Goal: Task Accomplishment & Management: Complete application form

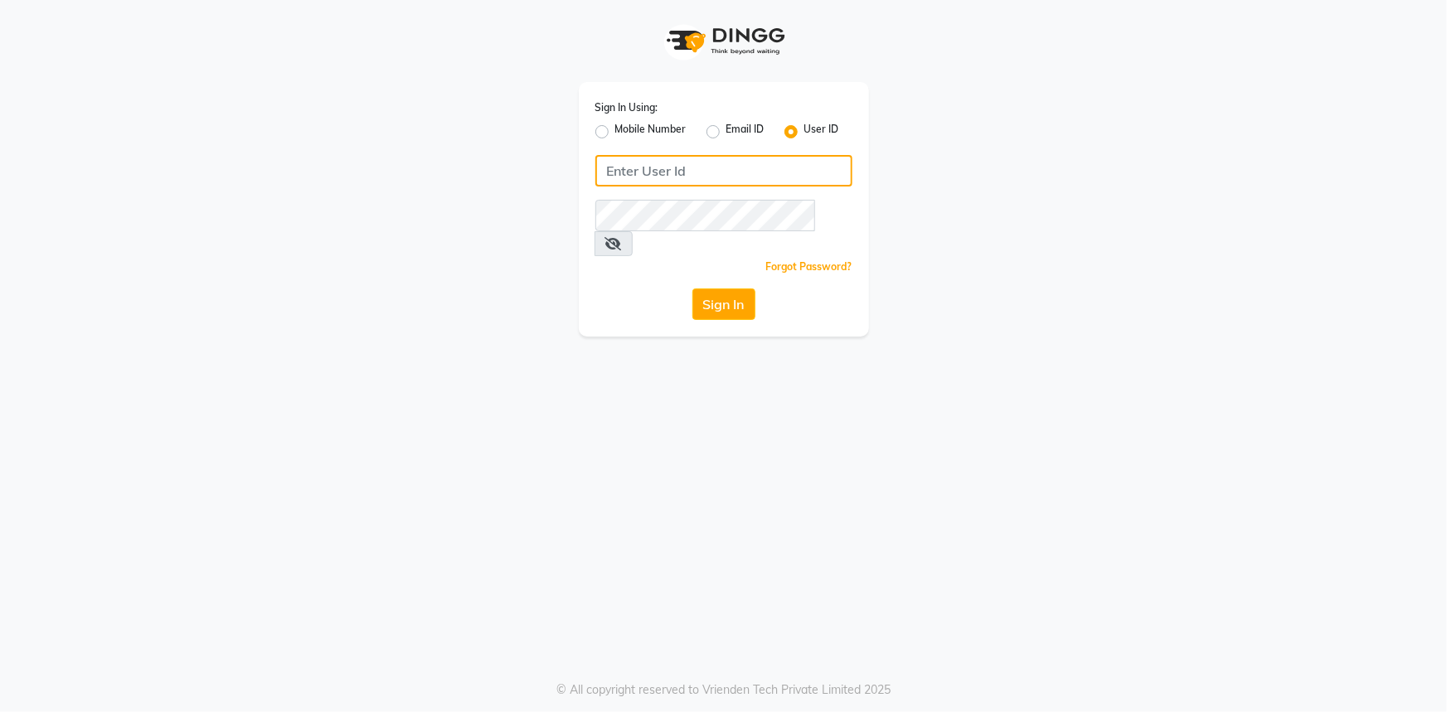
click at [681, 162] on input "Username" at bounding box center [723, 171] width 257 height 32
type input "e1802-32"
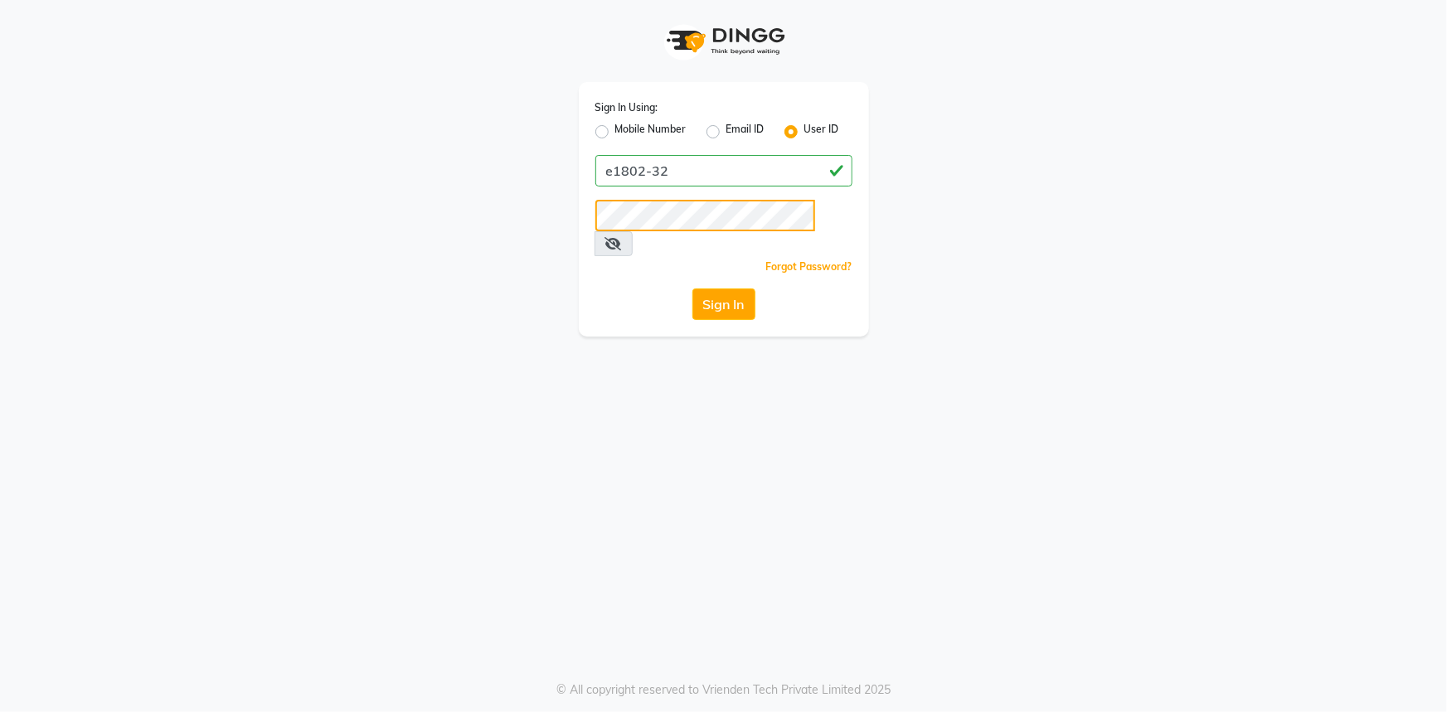
click at [692, 288] on button "Sign In" at bounding box center [723, 304] width 63 height 32
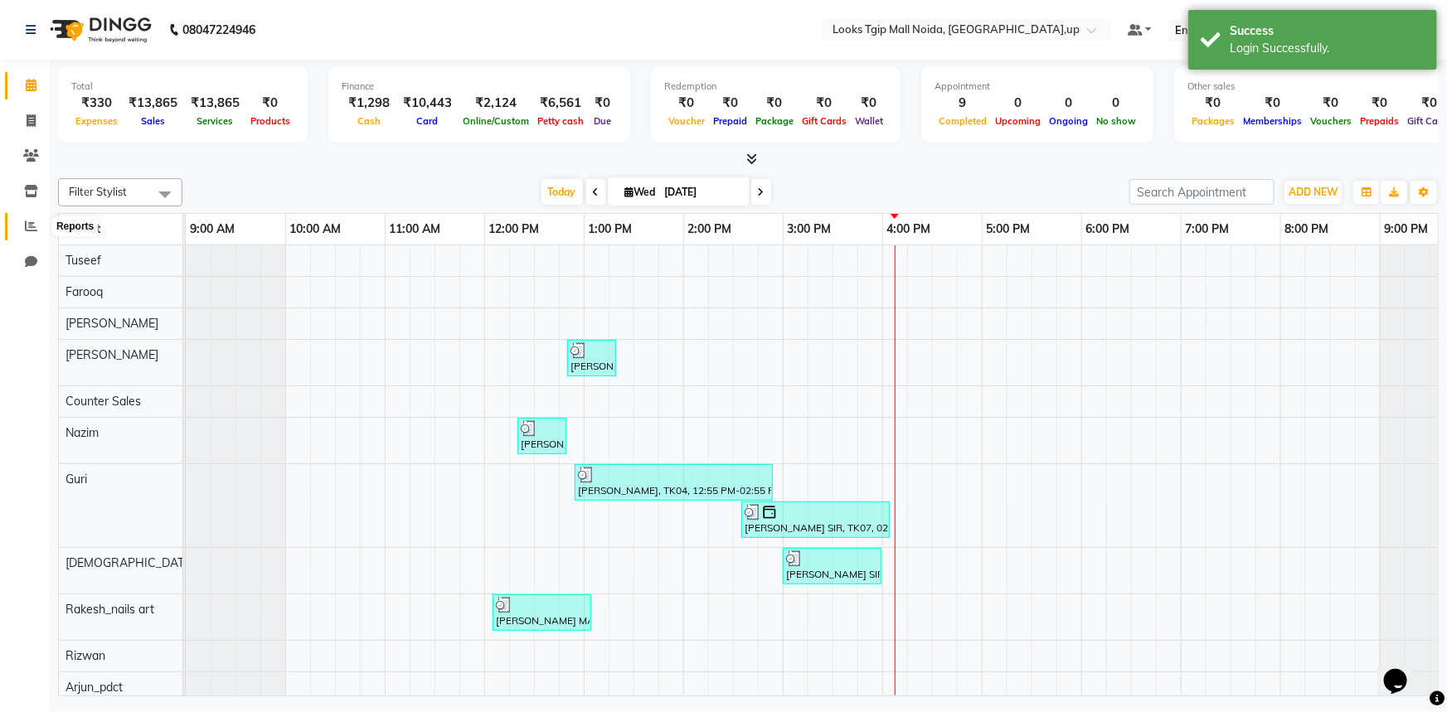
click at [27, 224] on icon at bounding box center [31, 226] width 12 height 12
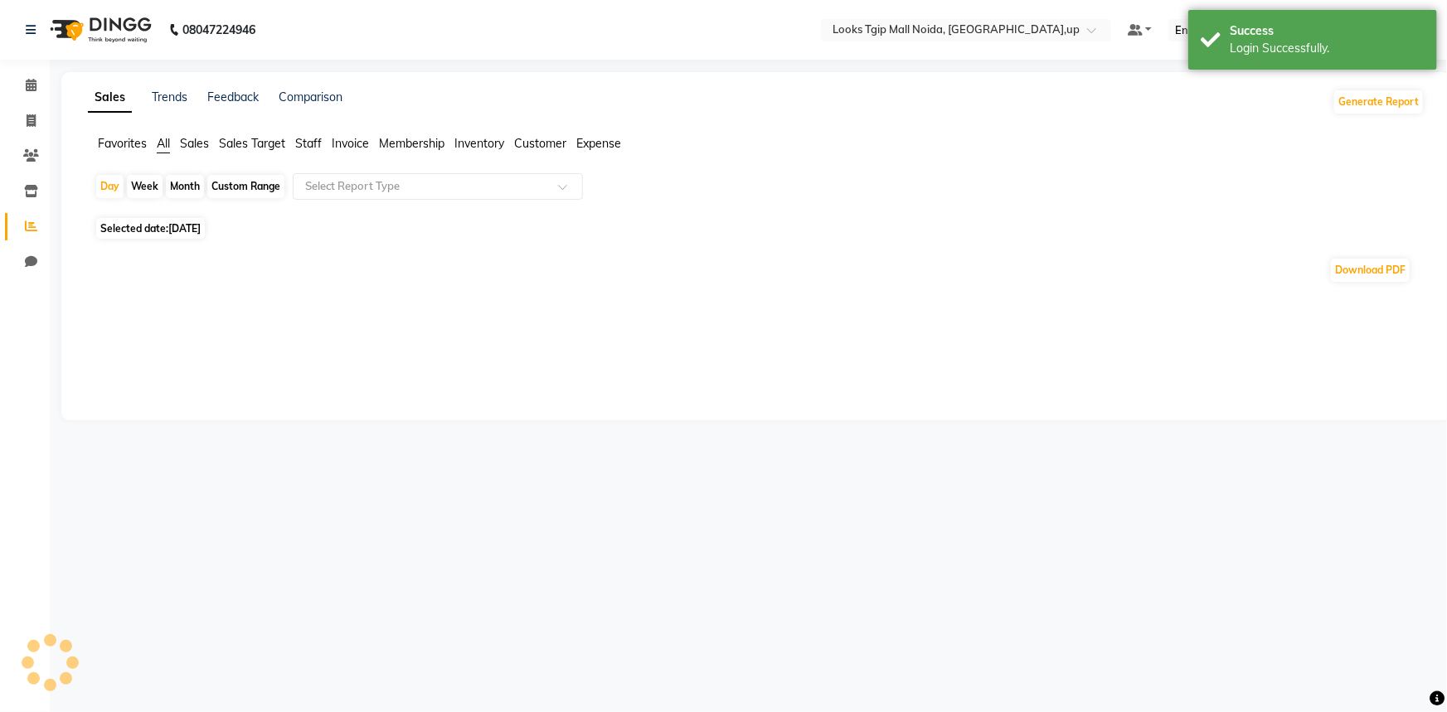
click at [188, 140] on span "Sales" at bounding box center [194, 143] width 29 height 15
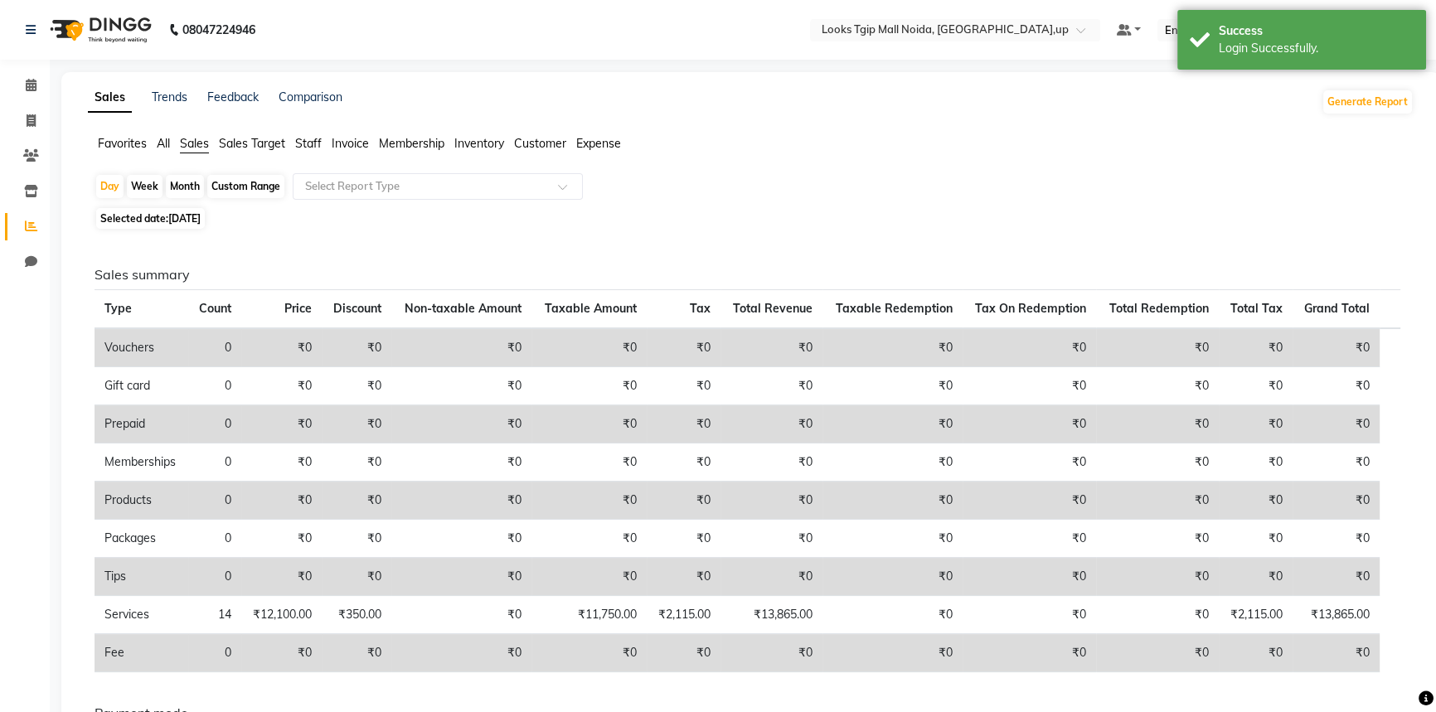
click at [312, 142] on span "Staff" at bounding box center [308, 143] width 27 height 15
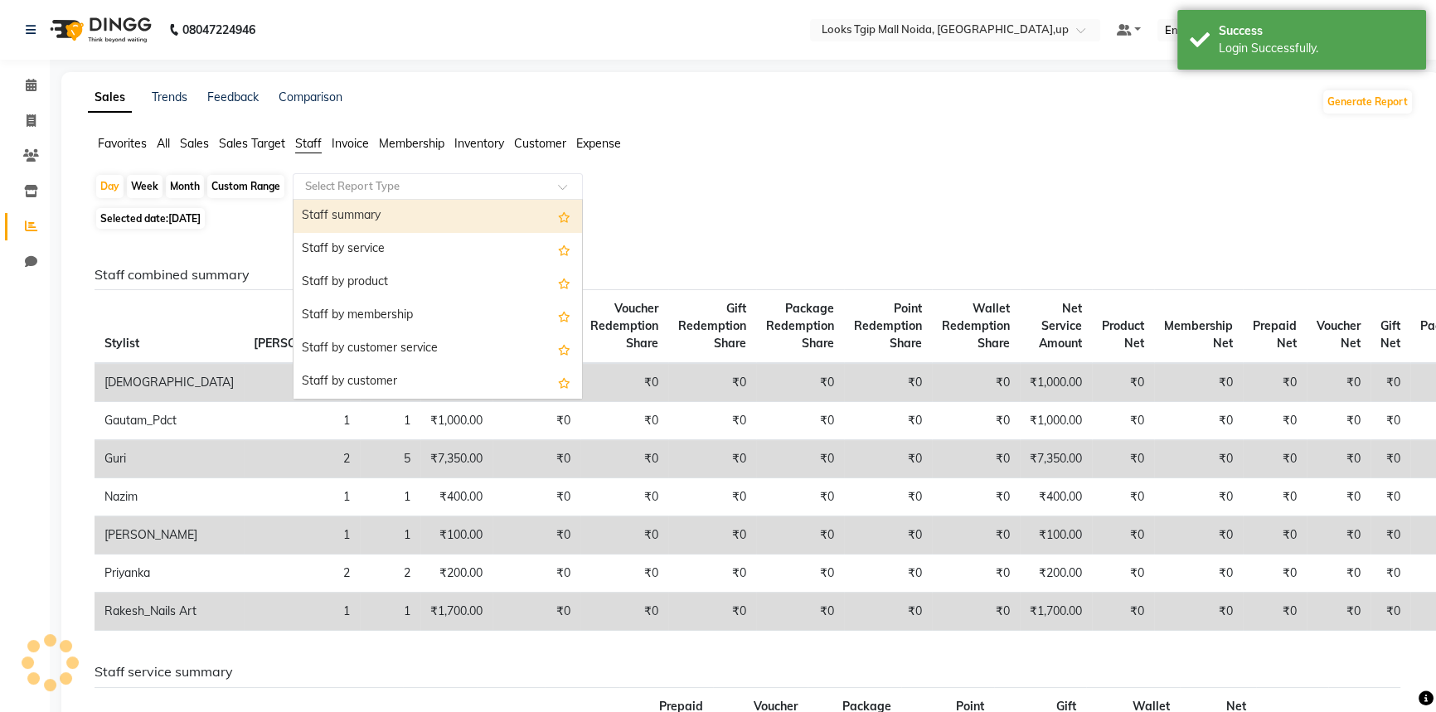
click at [354, 184] on input "text" at bounding box center [421, 186] width 239 height 17
click at [358, 215] on div "Staff summary" at bounding box center [437, 216] width 288 height 33
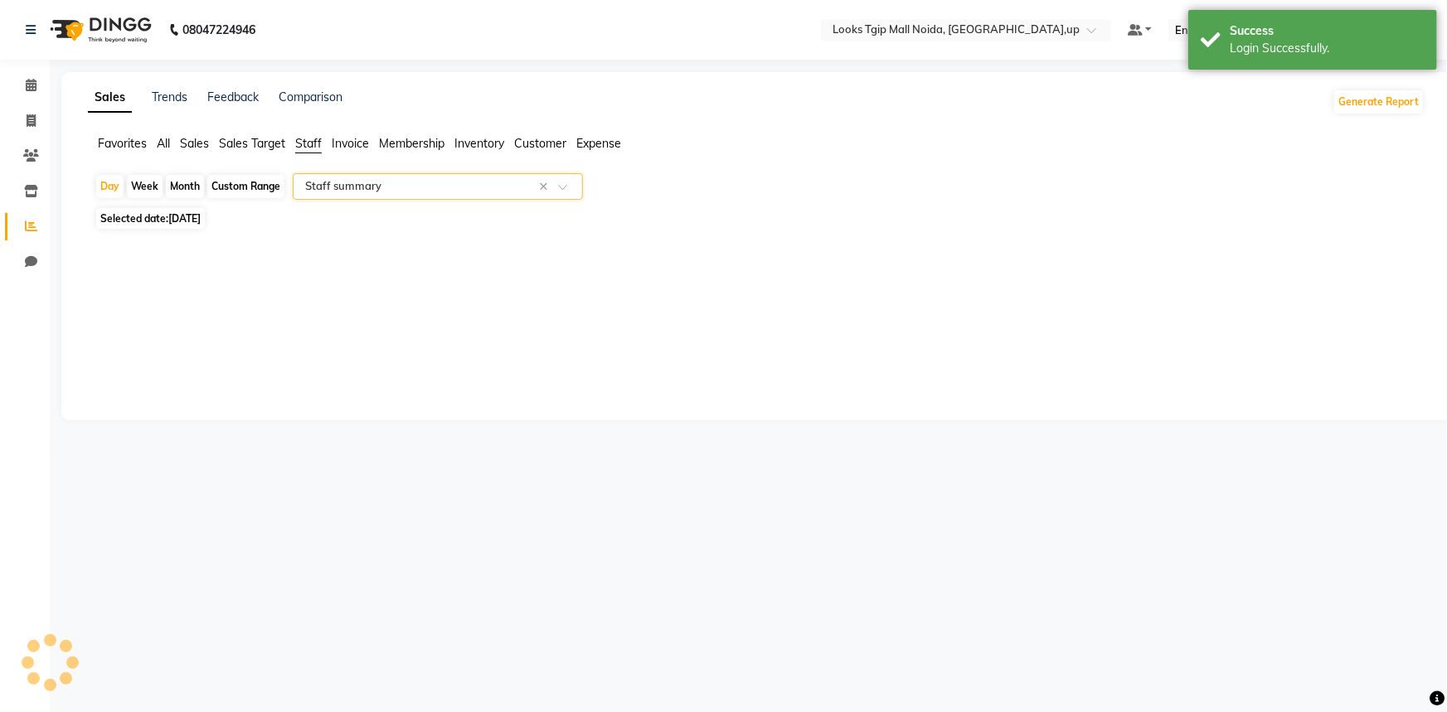
select select "filtered_report"
select select "pdf"
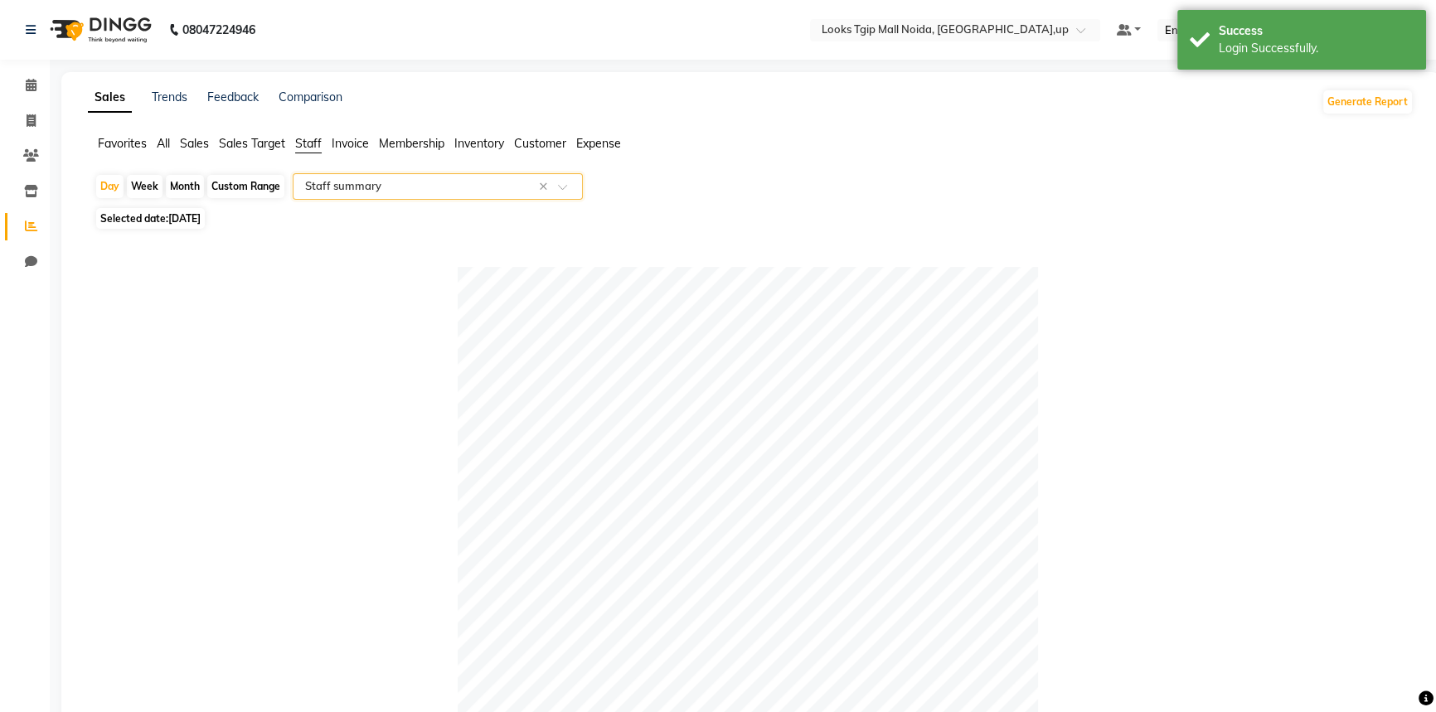
click at [375, 178] on input "text" at bounding box center [421, 186] width 239 height 17
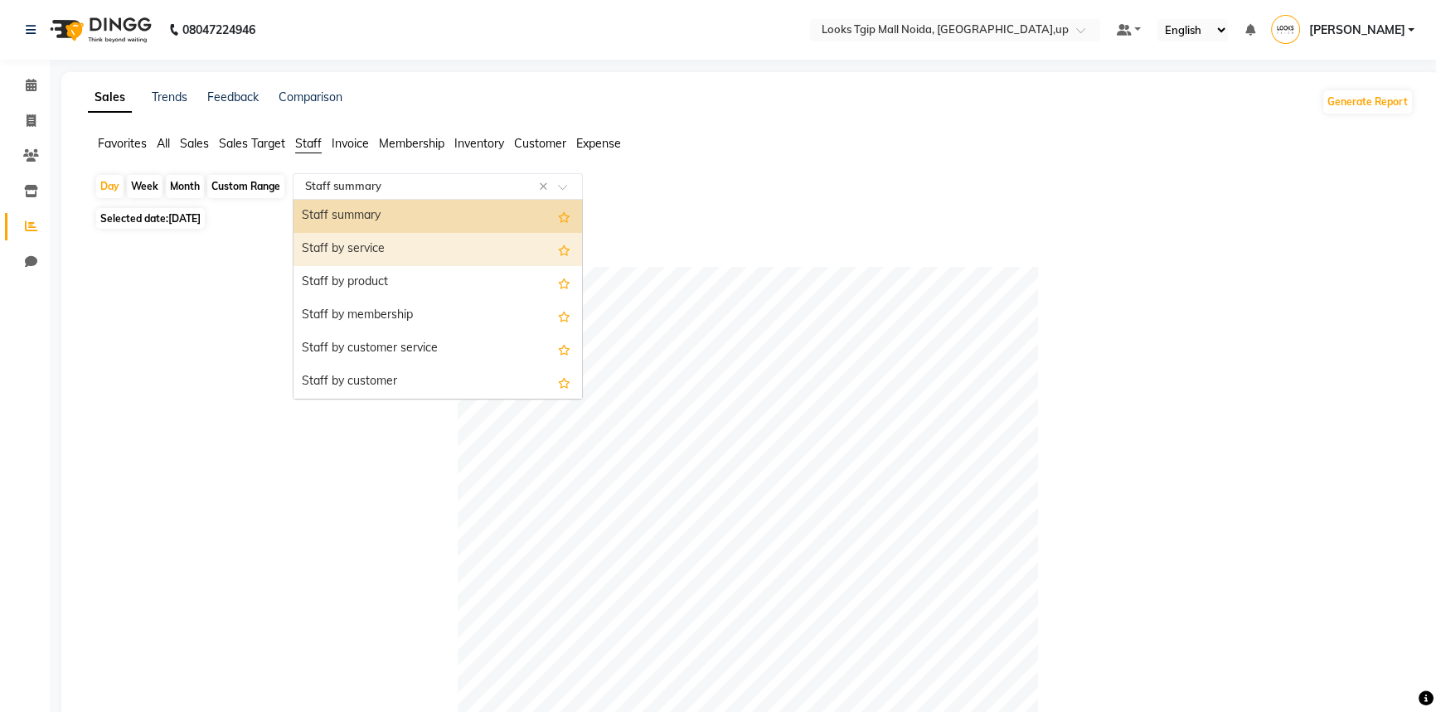
click at [361, 249] on div "Staff by service" at bounding box center [437, 249] width 288 height 33
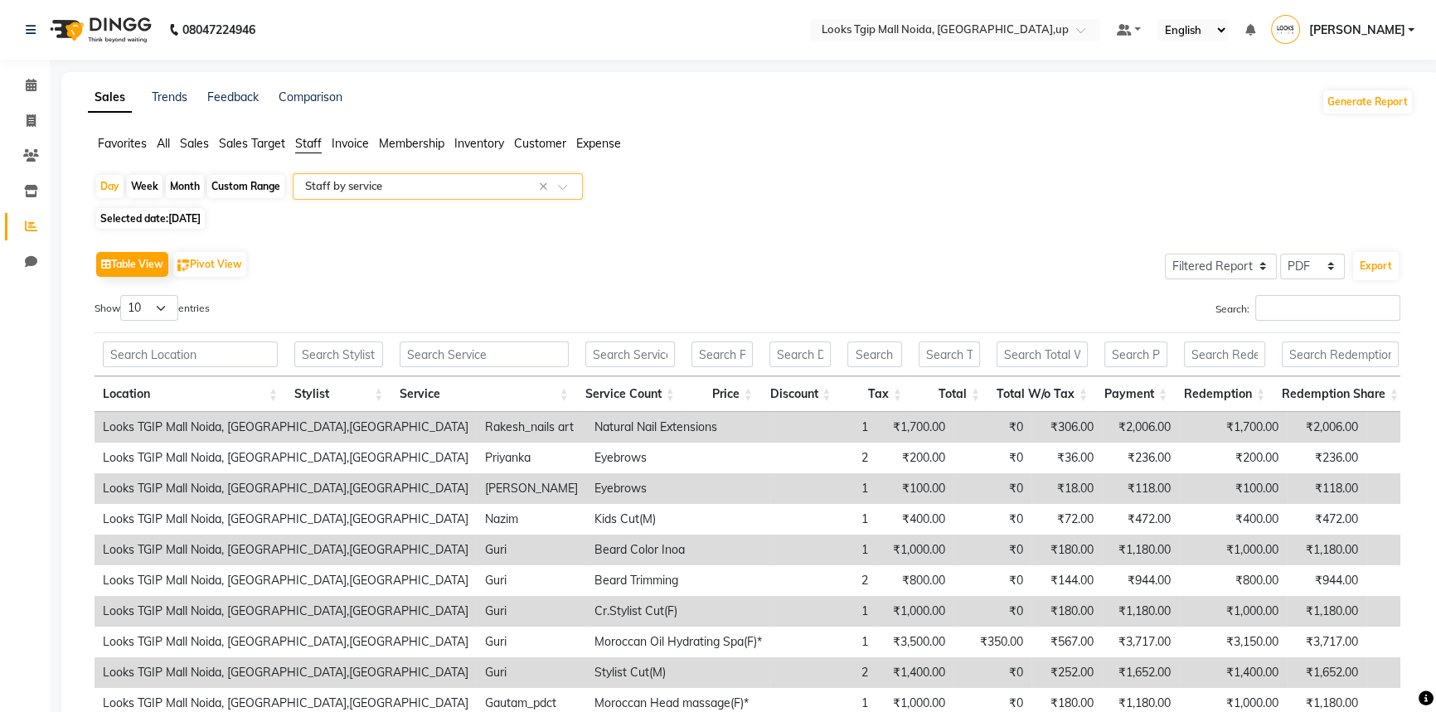
click at [239, 182] on div "Custom Range" at bounding box center [245, 186] width 77 height 23
select select "9"
select select "2025"
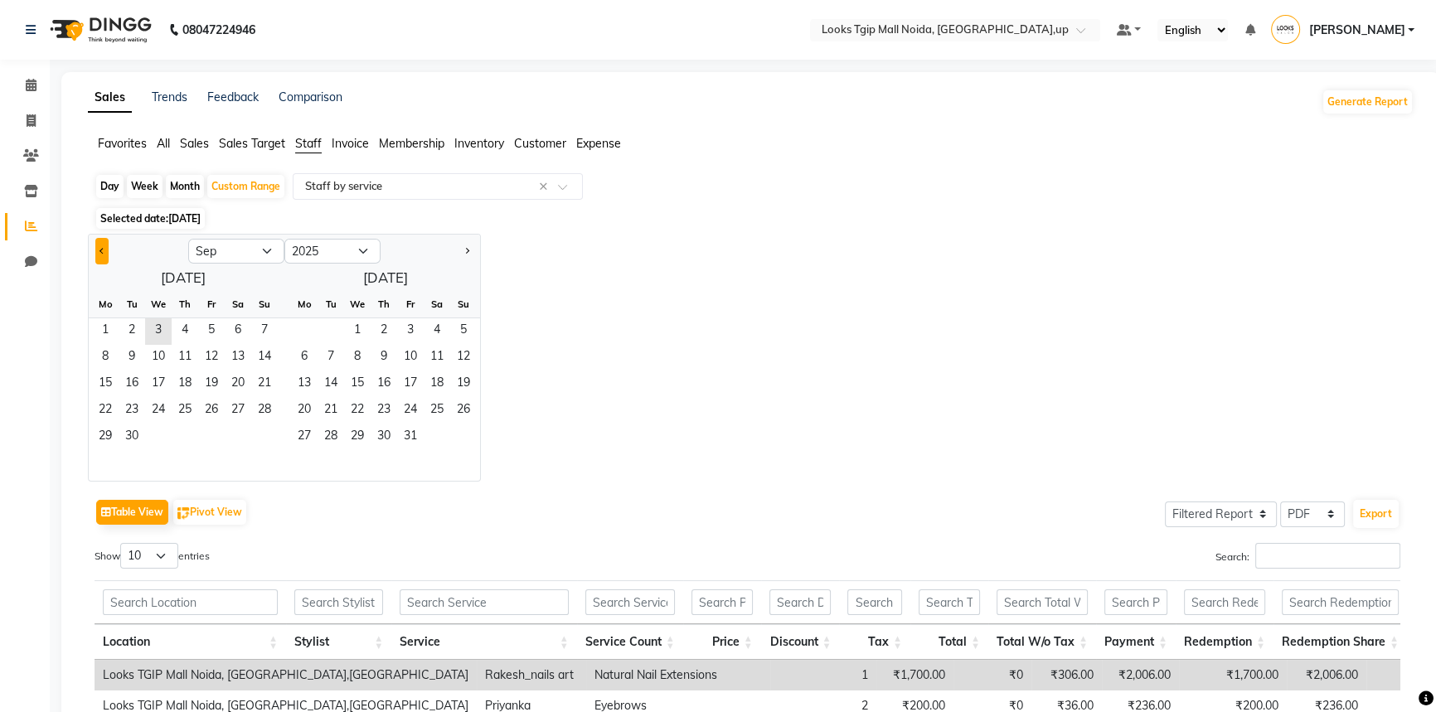
click at [103, 249] on span "Previous month" at bounding box center [102, 251] width 6 height 6
select select "8"
drag, startPoint x: 208, startPoint y: 333, endPoint x: 249, endPoint y: 402, distance: 79.9
click at [208, 332] on span "1" at bounding box center [211, 331] width 27 height 27
click at [265, 436] on span "31" at bounding box center [264, 437] width 27 height 27
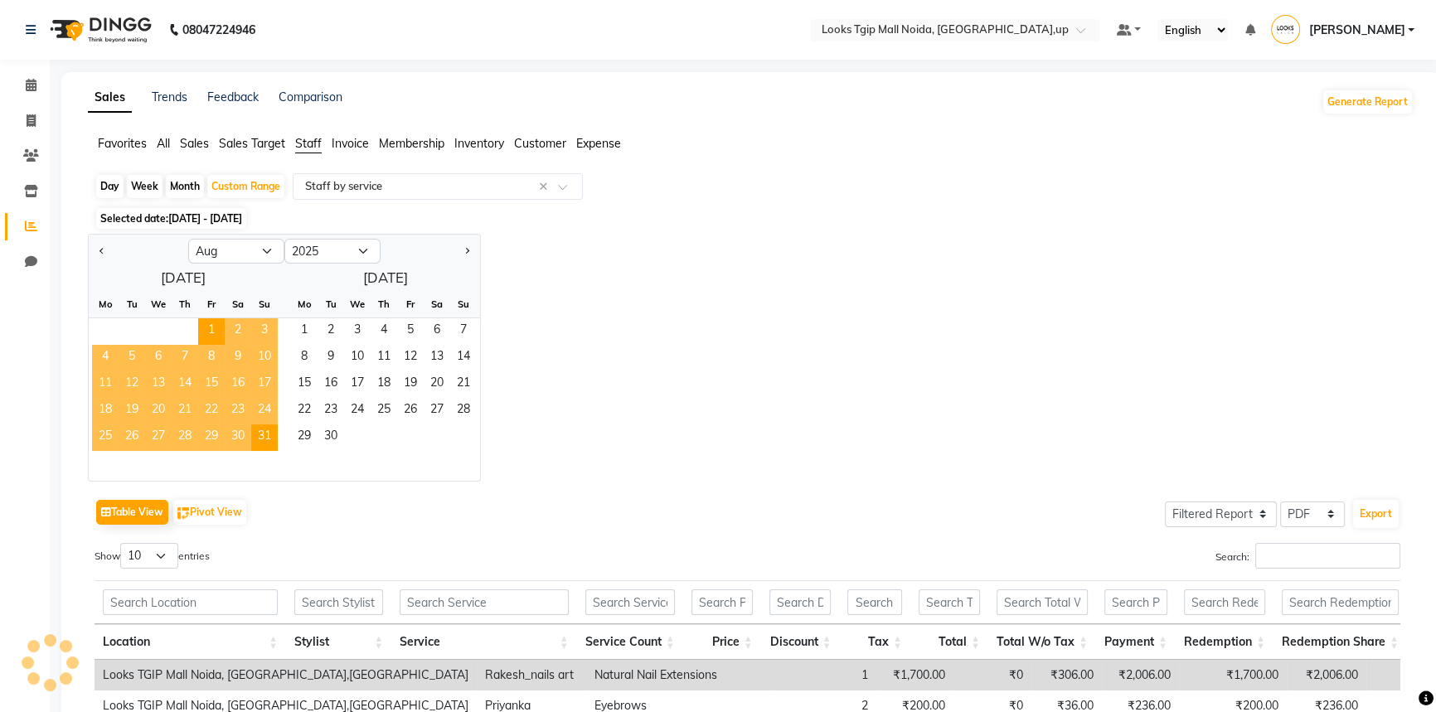
drag, startPoint x: 862, startPoint y: 337, endPoint x: 1446, endPoint y: 596, distance: 638.7
click at [865, 337] on div "Jan Feb Mar Apr May Jun [DATE] Aug Sep Oct Nov [DATE] 2016 2017 2018 2019 2020 …" at bounding box center [751, 358] width 1326 height 248
click at [1365, 557] on input "Search:" at bounding box center [1327, 556] width 145 height 26
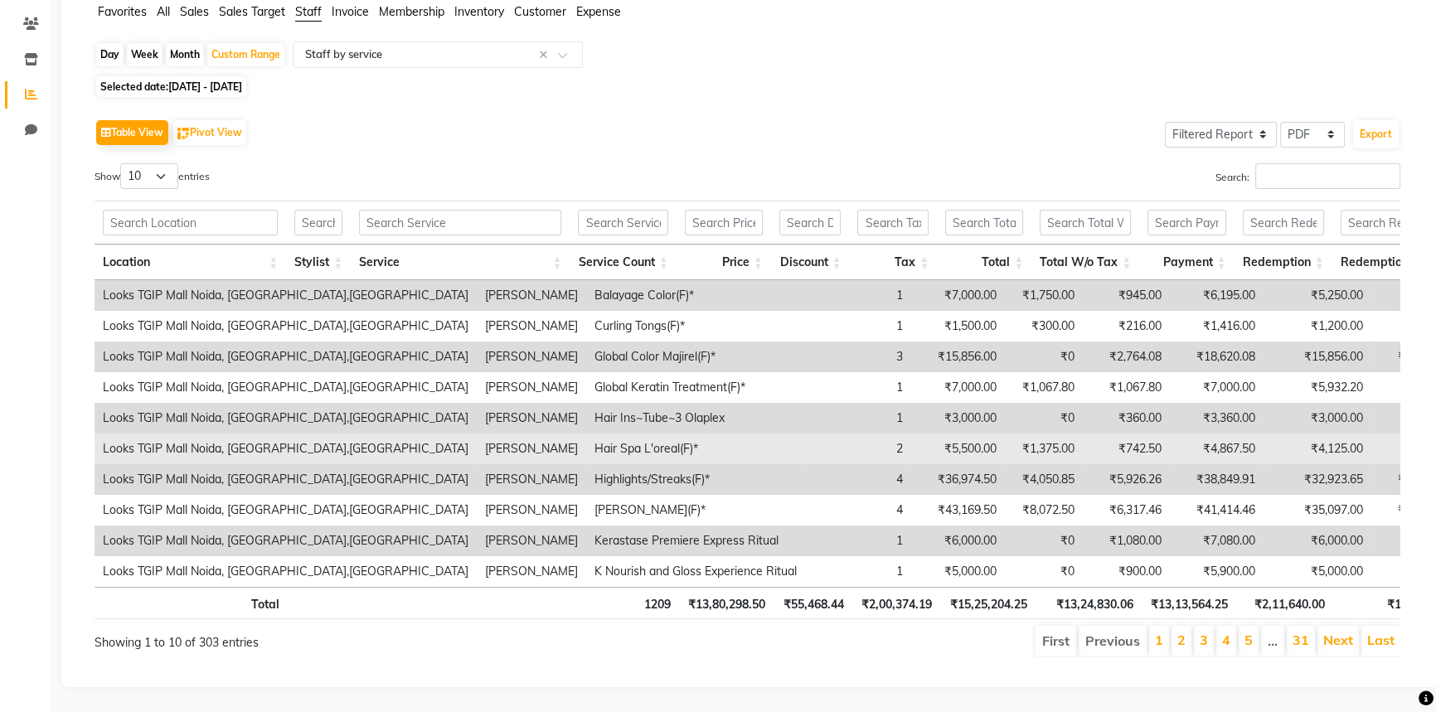
scroll to position [153, 0]
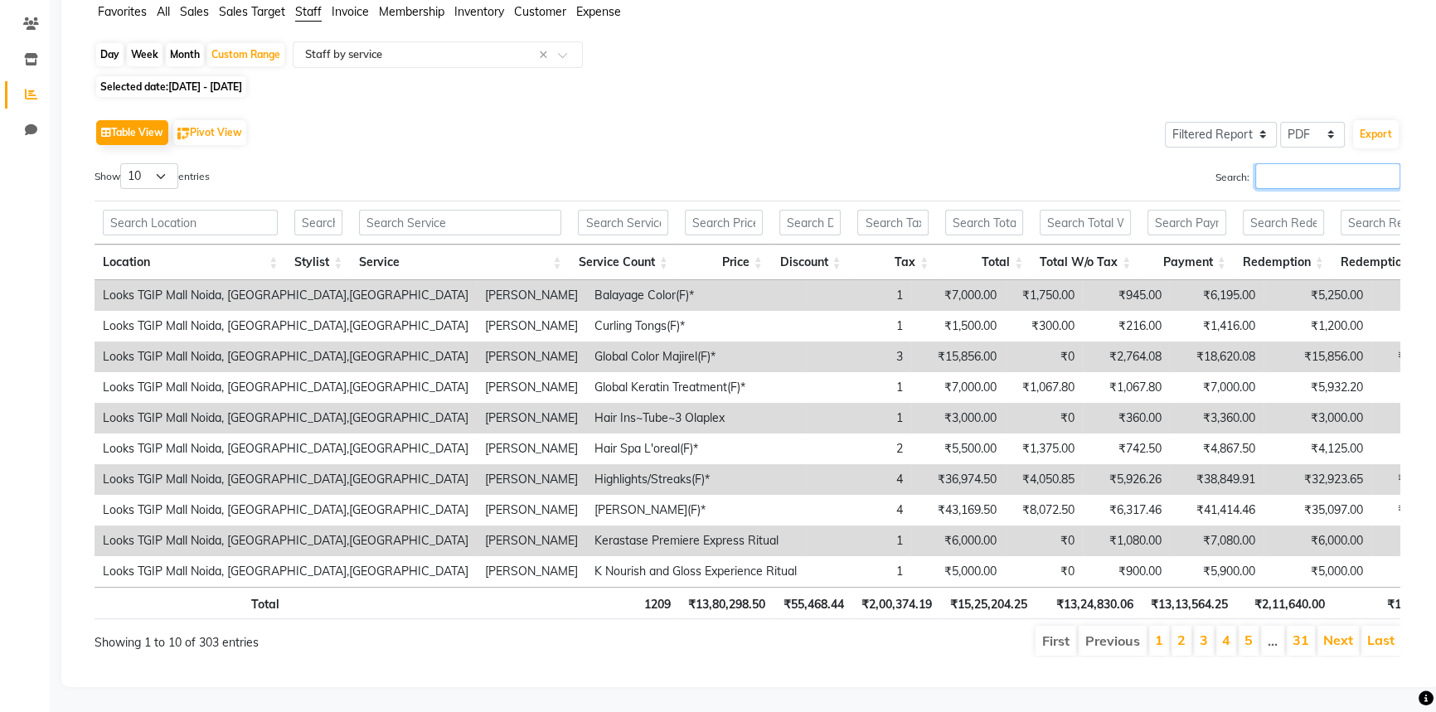
click at [1311, 163] on input "Search:" at bounding box center [1327, 176] width 145 height 26
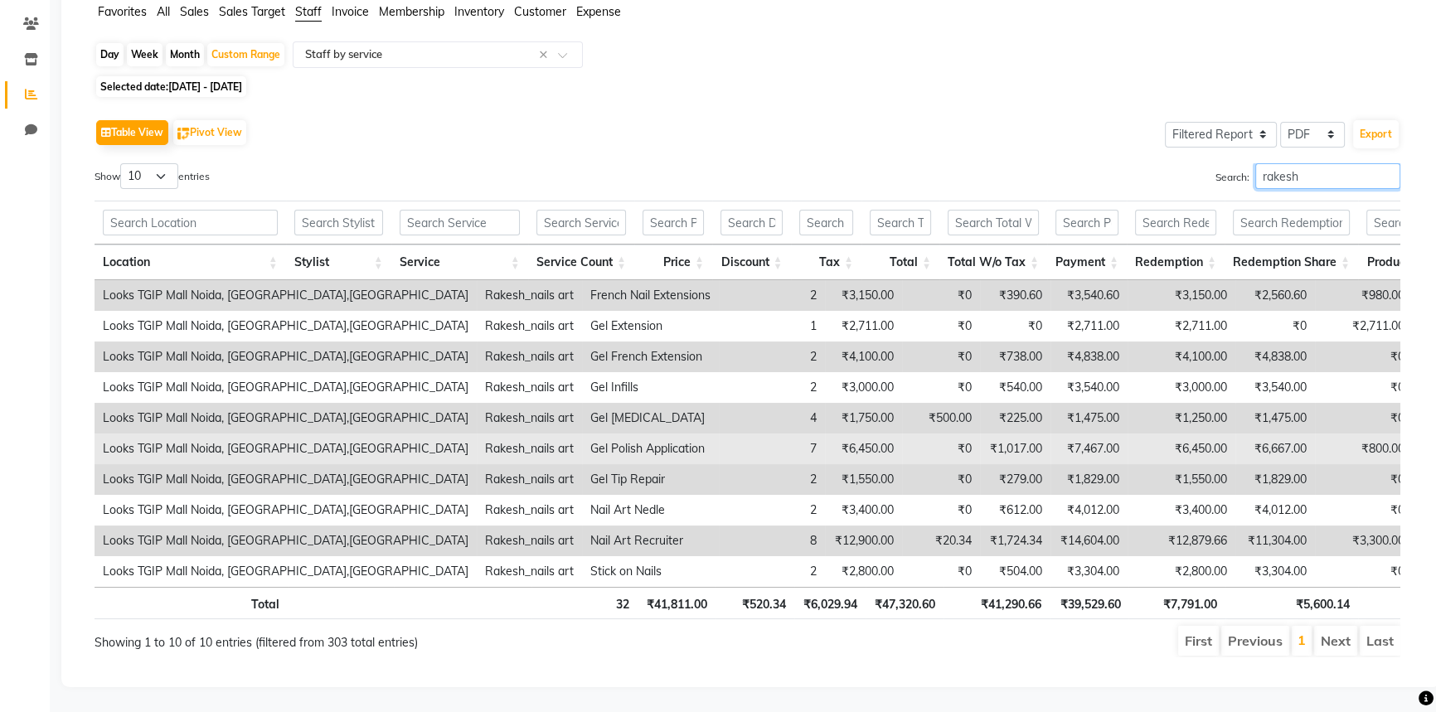
scroll to position [0, 0]
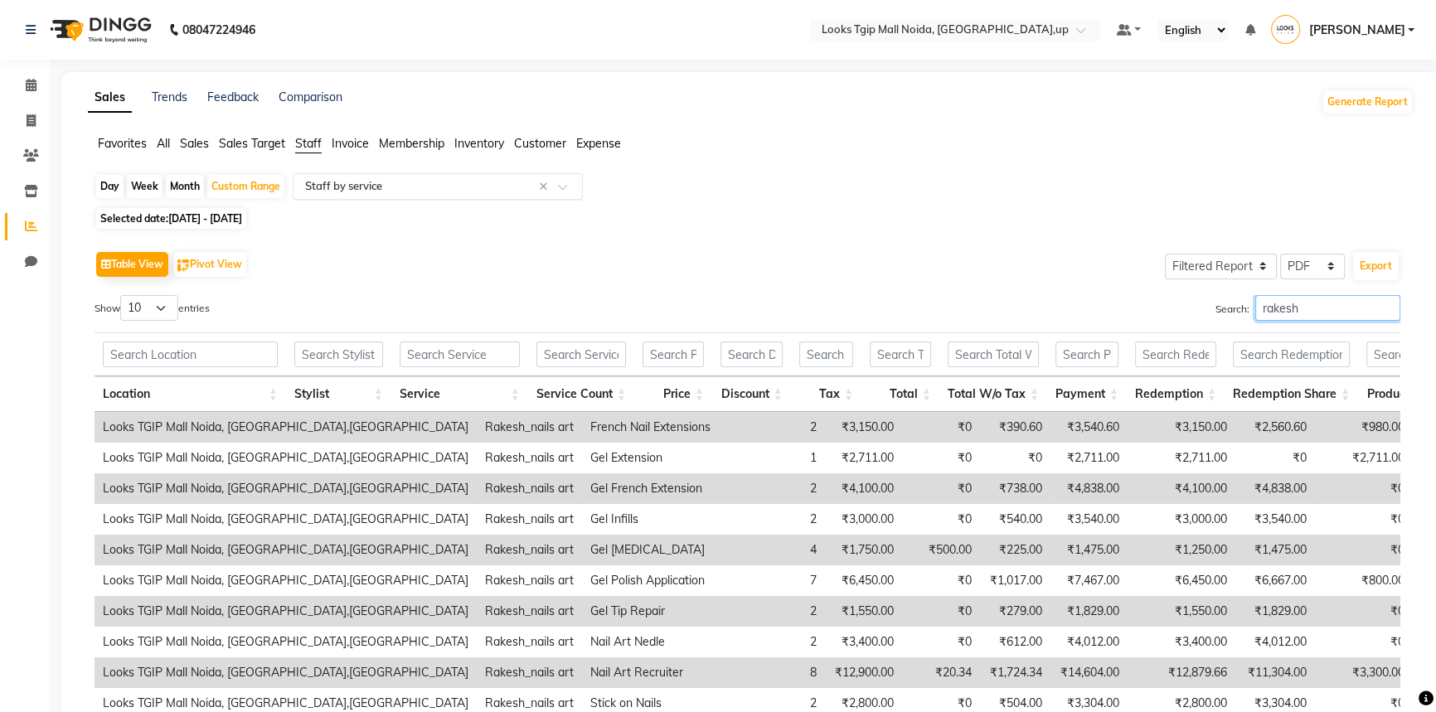
type input "rakesh"
click at [345, 179] on input "text" at bounding box center [421, 186] width 239 height 17
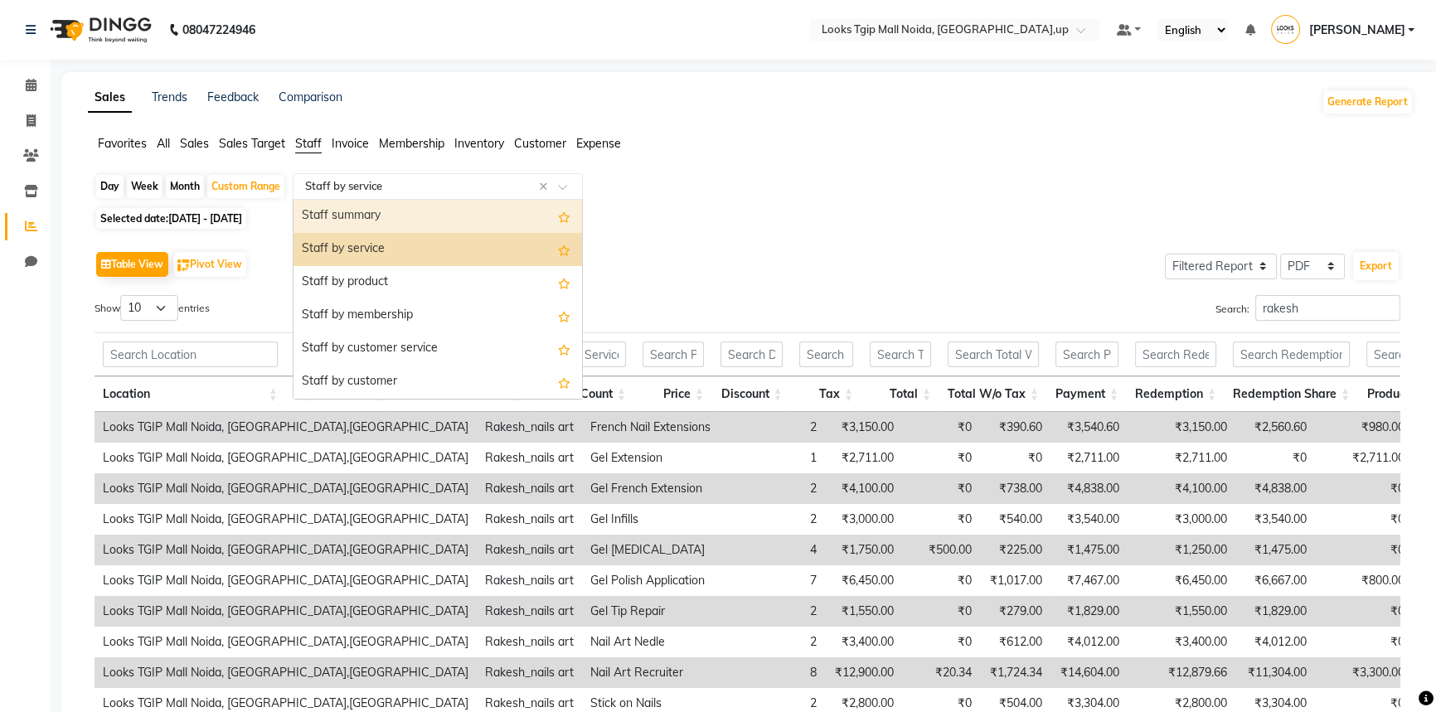
click at [348, 217] on div "Staff summary" at bounding box center [437, 216] width 288 height 33
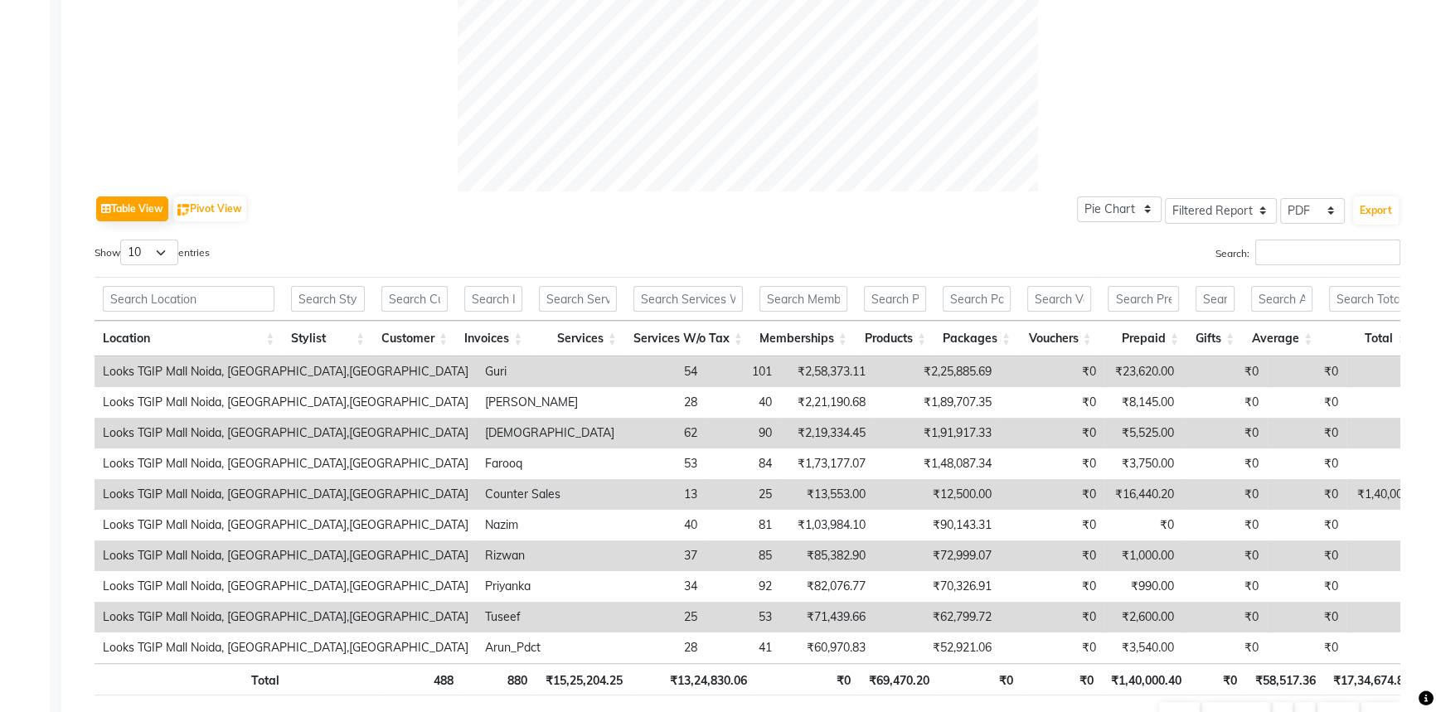
scroll to position [754, 0]
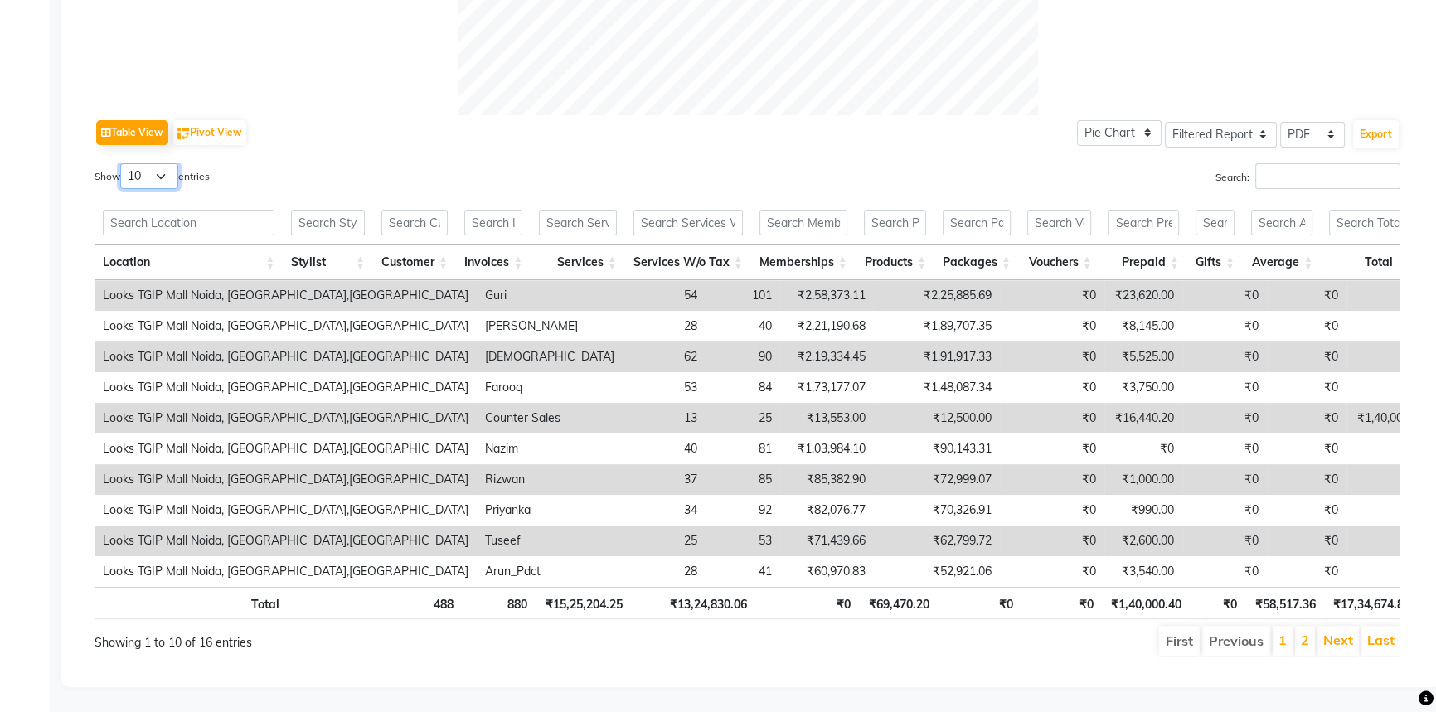
click at [159, 163] on select "10 25 50 100" at bounding box center [149, 176] width 58 height 26
select select "50"
click at [123, 163] on select "10 25 50 100" at bounding box center [149, 176] width 58 height 26
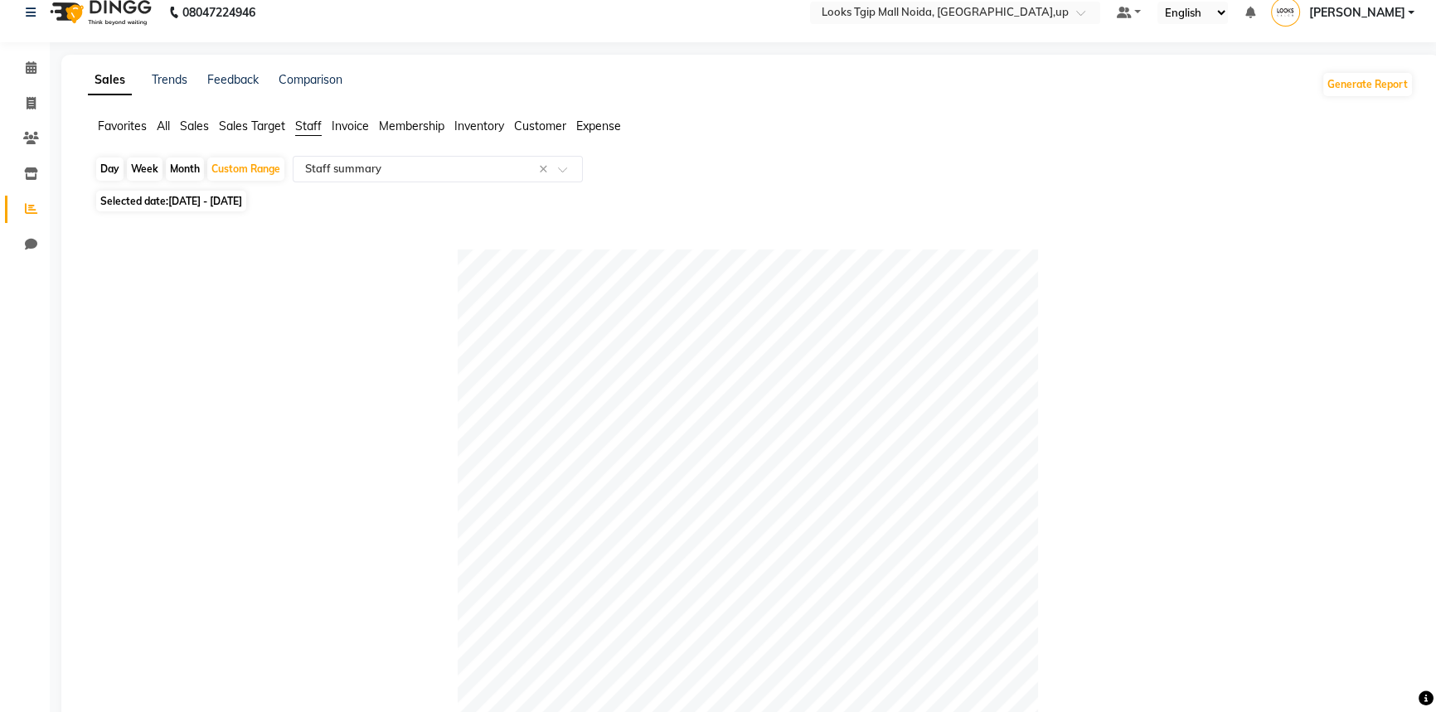
scroll to position [0, 0]
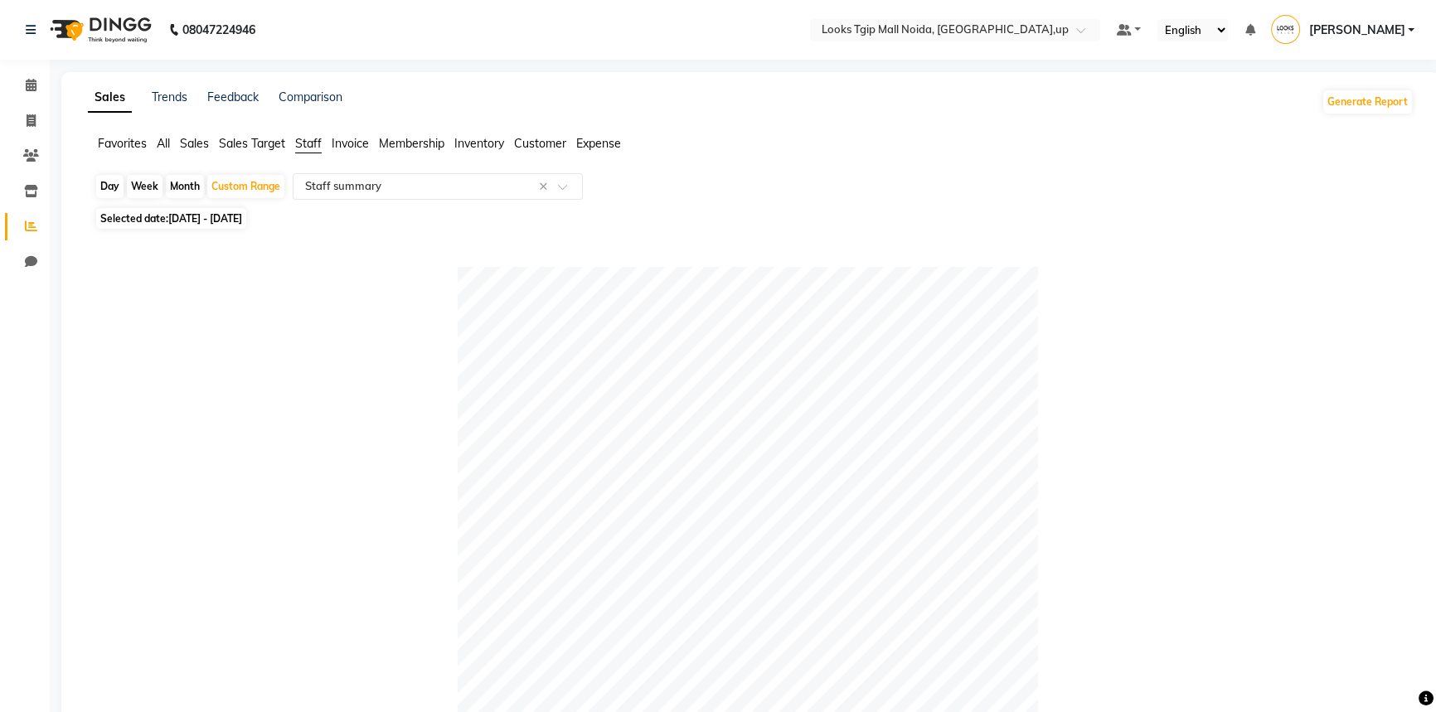
click at [189, 212] on span "[DATE] - [DATE]" at bounding box center [205, 218] width 74 height 12
select select "8"
select select "2025"
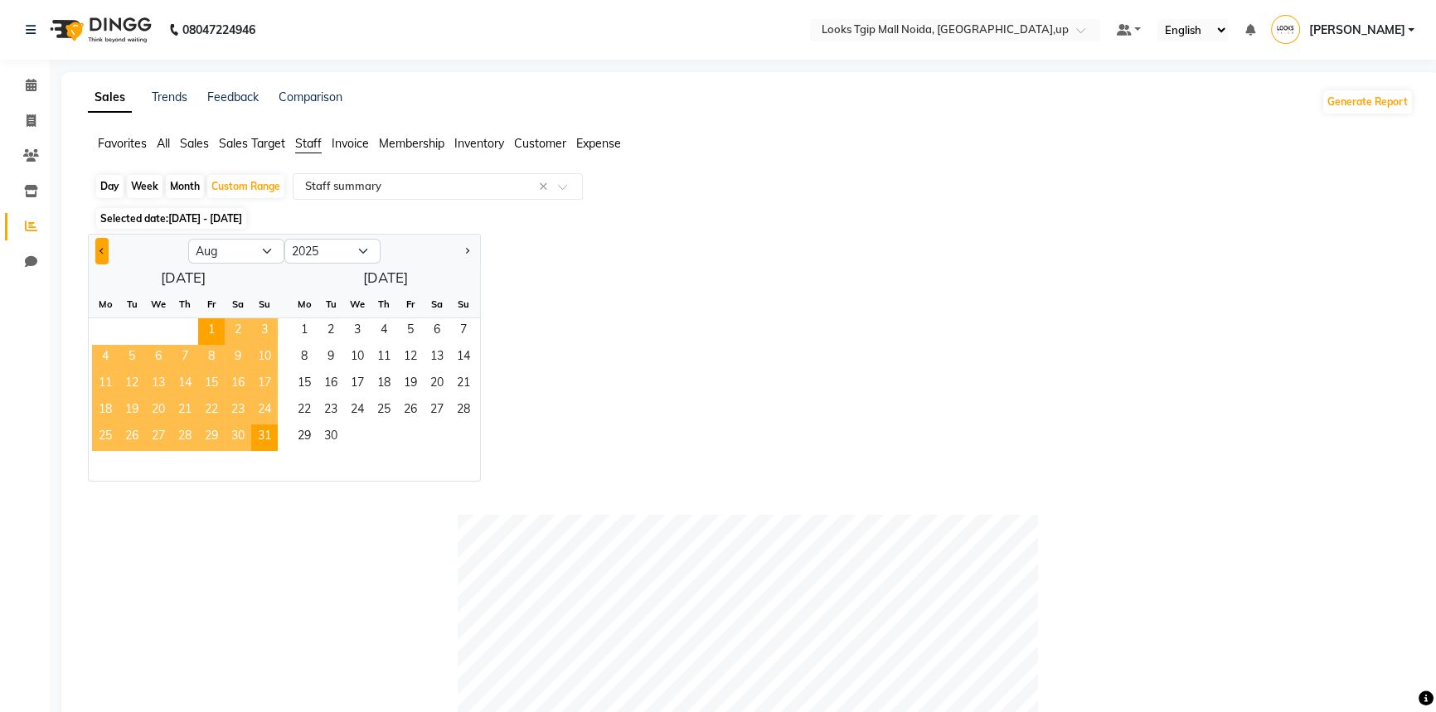
click at [97, 252] on button "Previous month" at bounding box center [101, 251] width 13 height 27
select select "7"
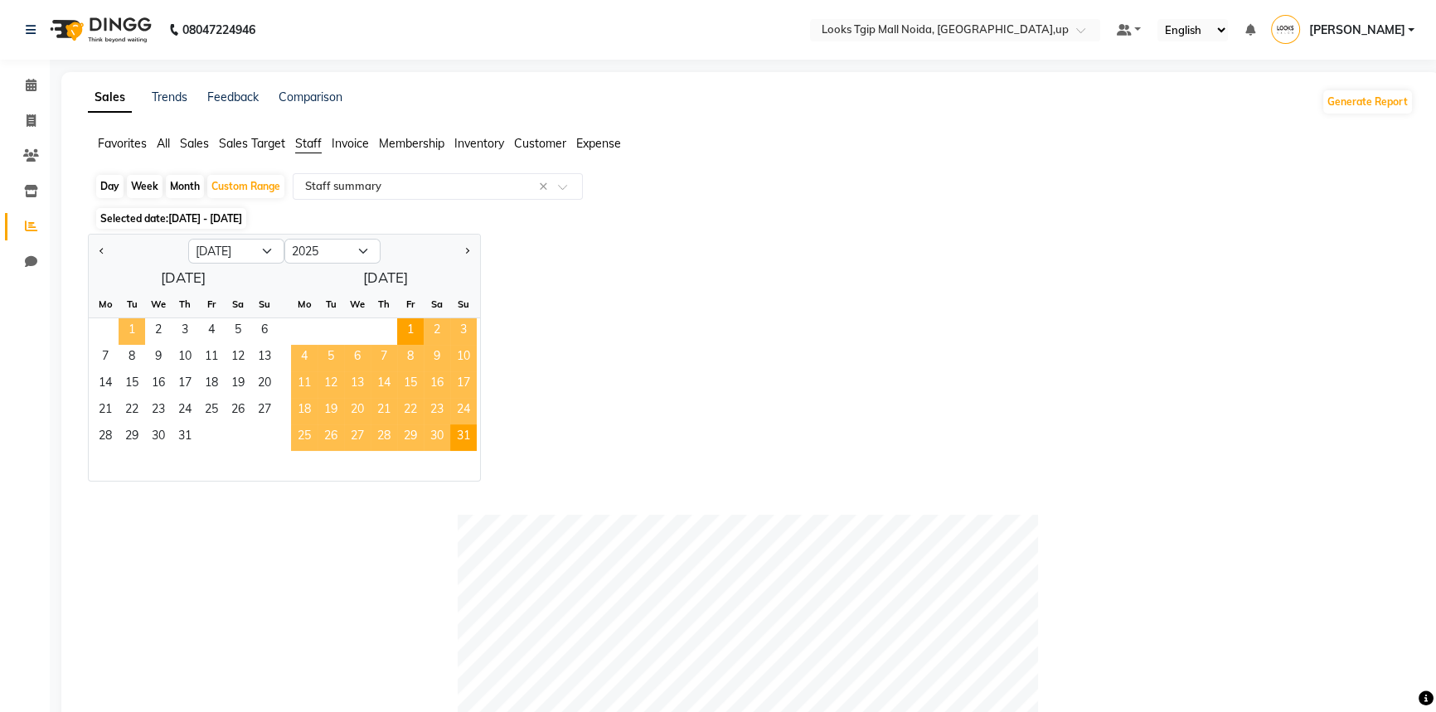
click at [133, 327] on span "1" at bounding box center [132, 331] width 27 height 27
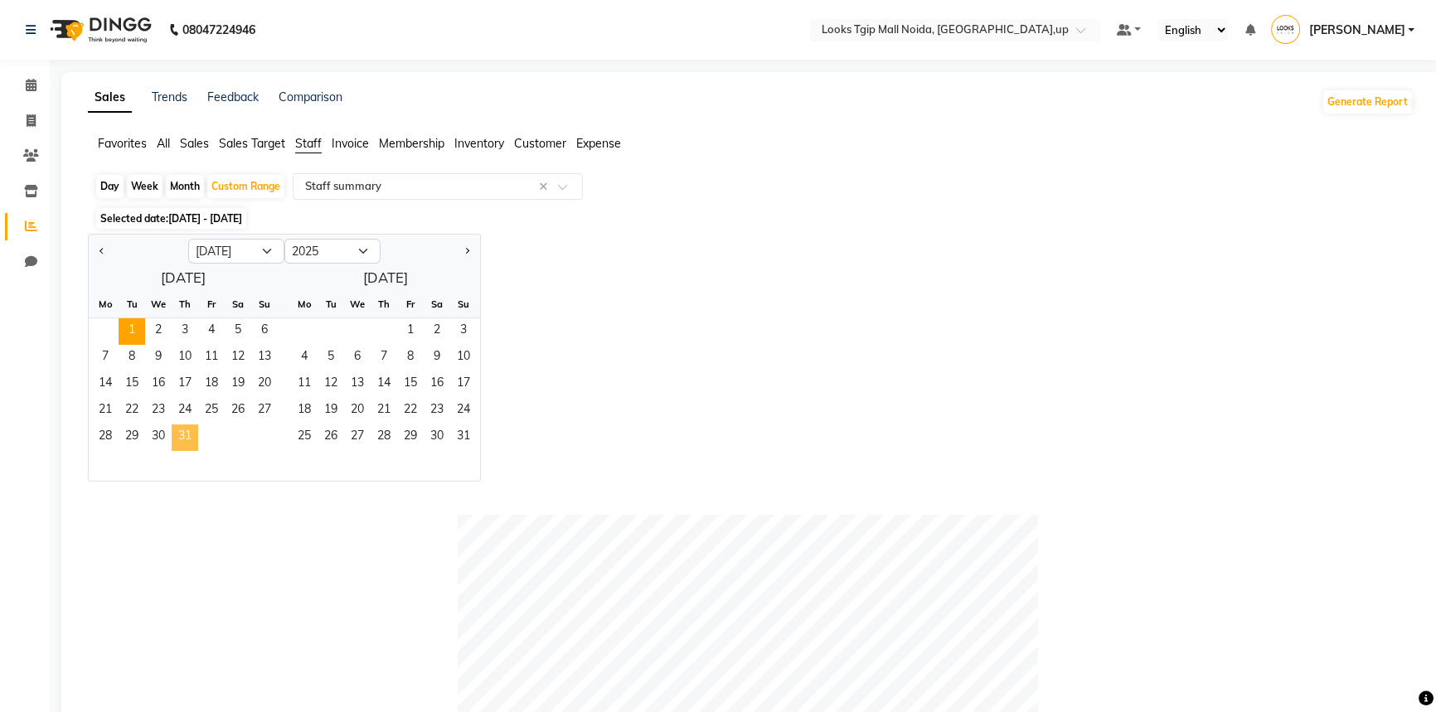
click at [194, 437] on span "31" at bounding box center [185, 437] width 27 height 27
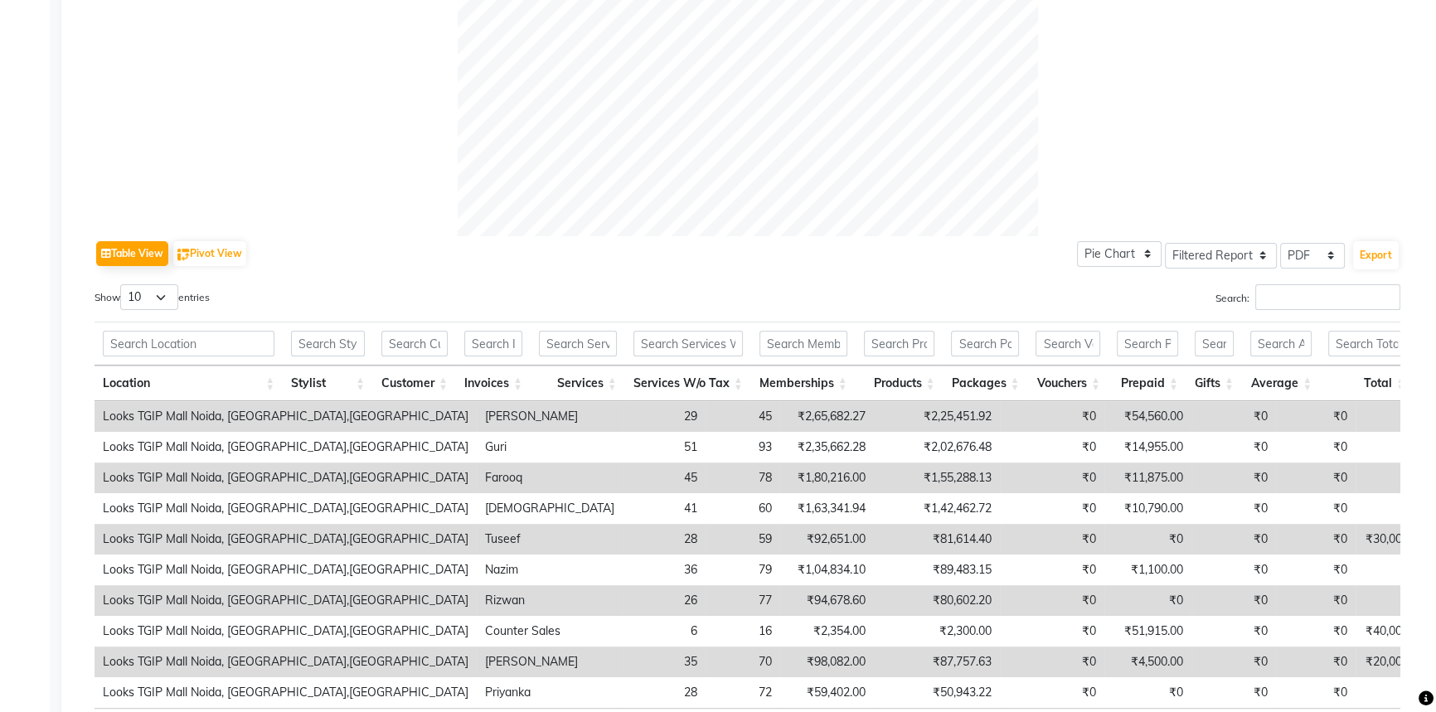
scroll to position [754, 0]
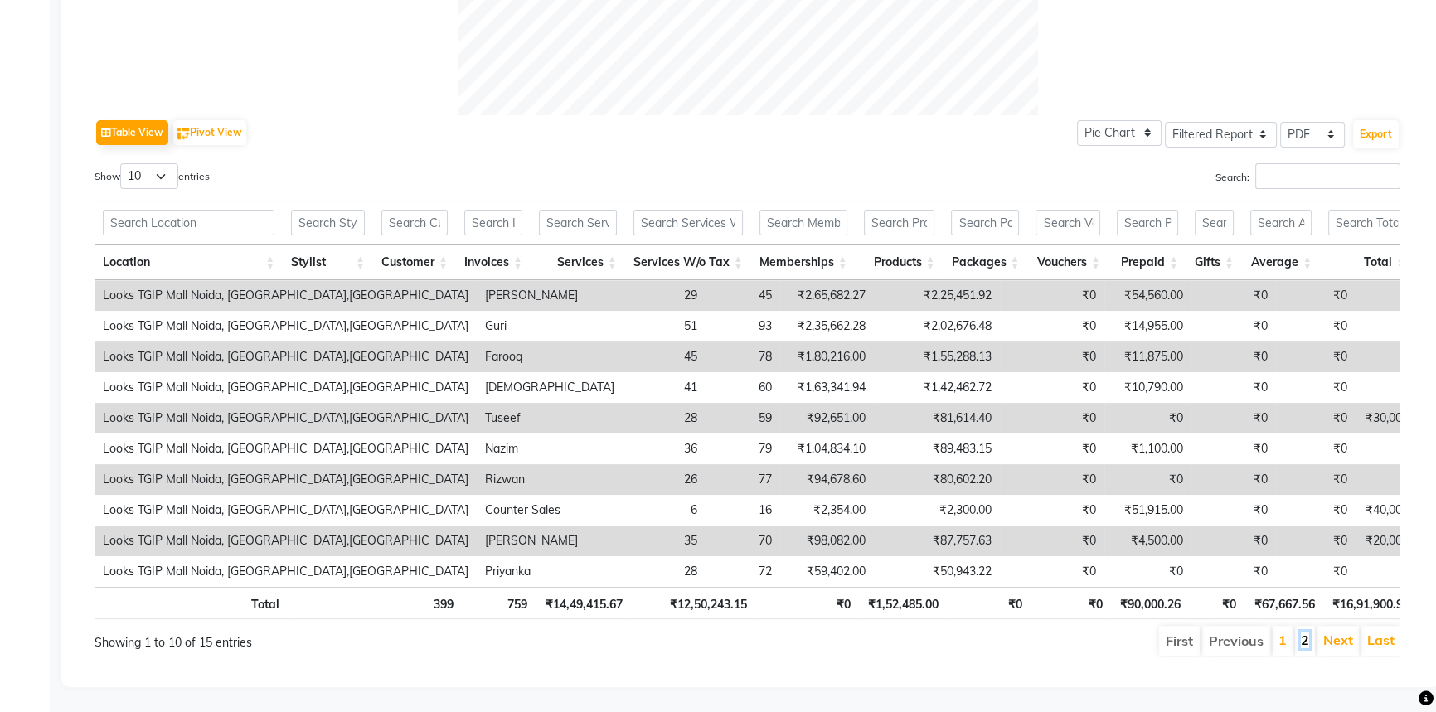
click at [1307, 632] on link "2" at bounding box center [1305, 640] width 8 height 17
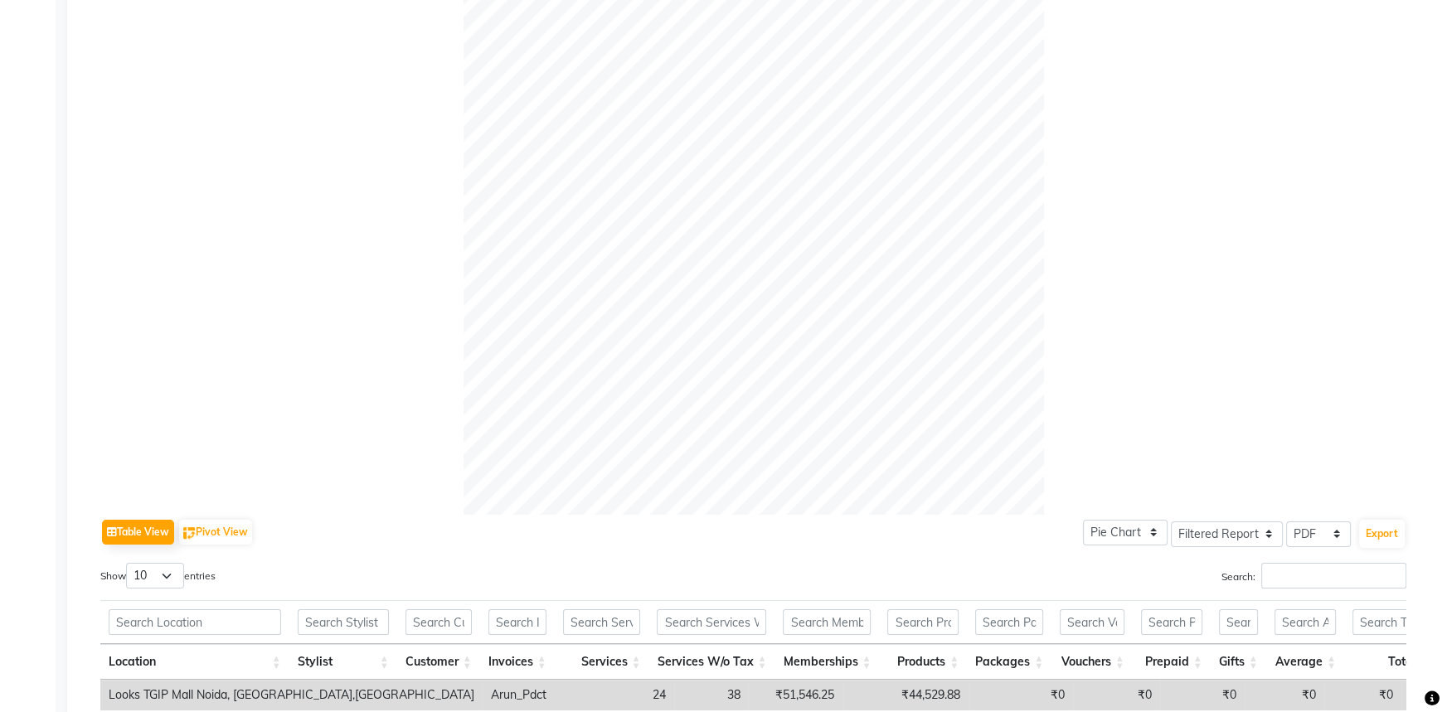
scroll to position [0, 0]
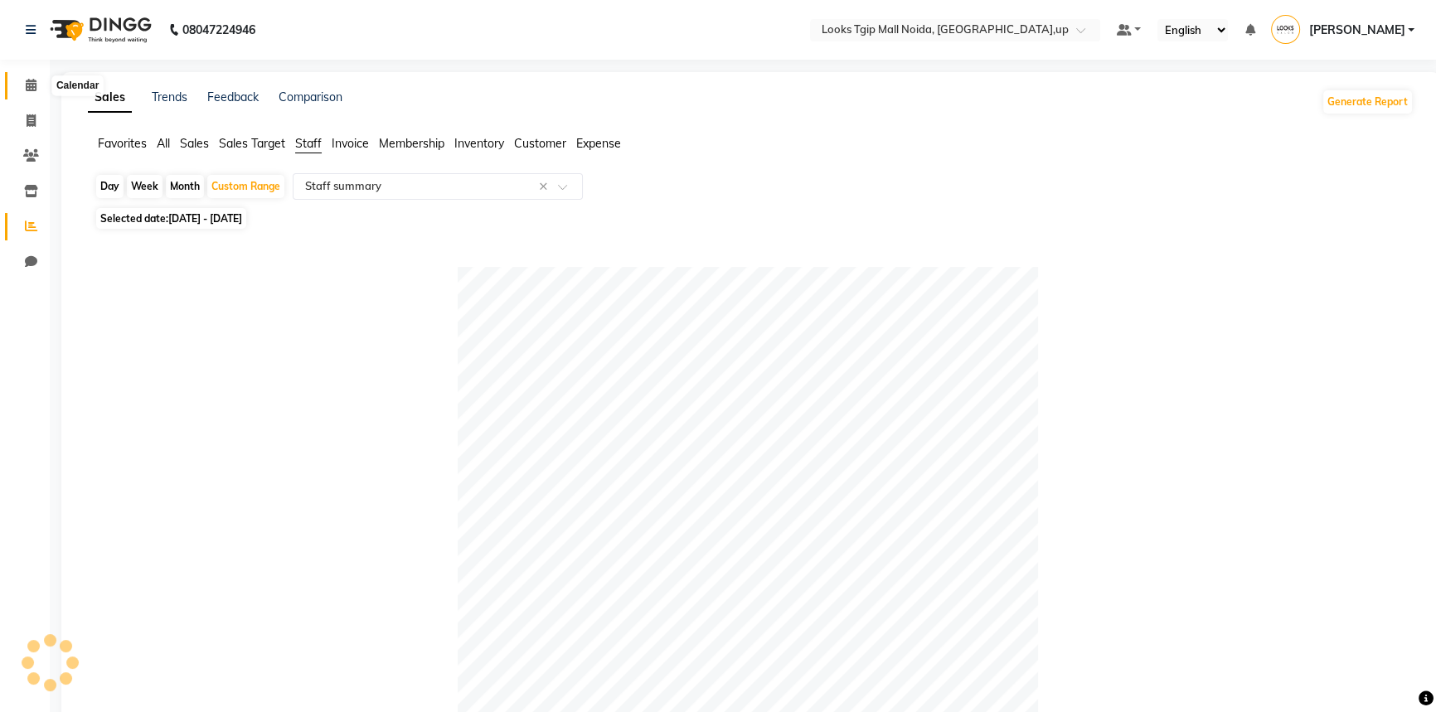
click at [35, 80] on icon at bounding box center [31, 85] width 11 height 12
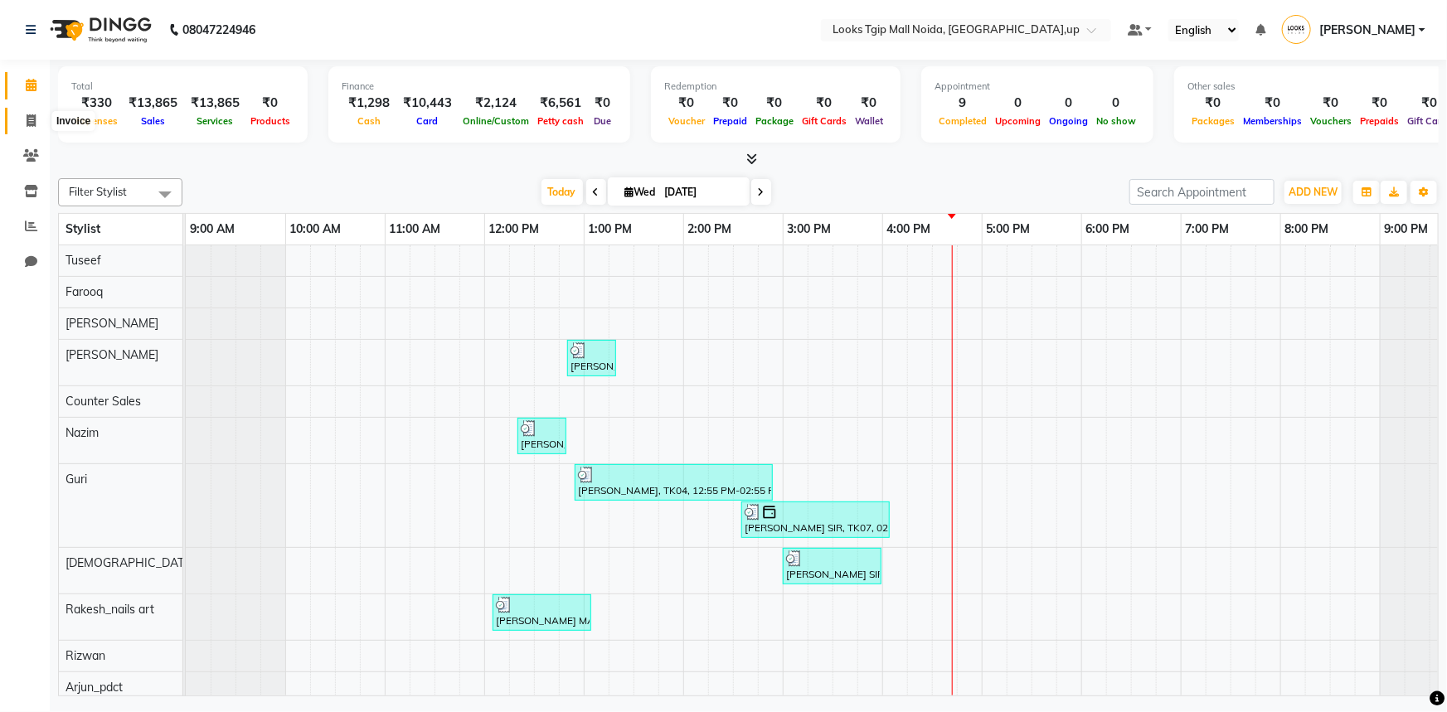
drag, startPoint x: 33, startPoint y: 122, endPoint x: 51, endPoint y: 128, distance: 18.4
click at [33, 122] on icon at bounding box center [31, 120] width 9 height 12
select select "service"
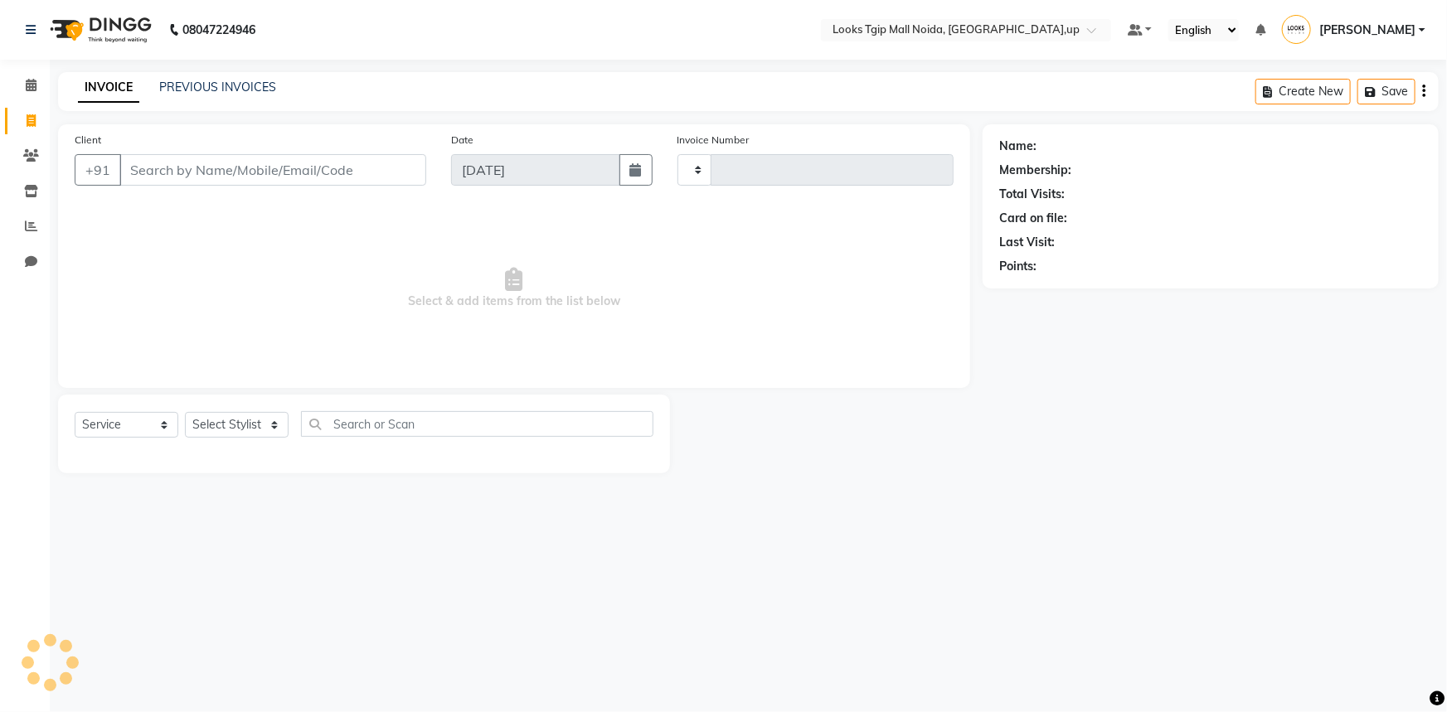
type input "3448"
select select "4358"
click at [198, 177] on input "Client" at bounding box center [272, 170] width 307 height 32
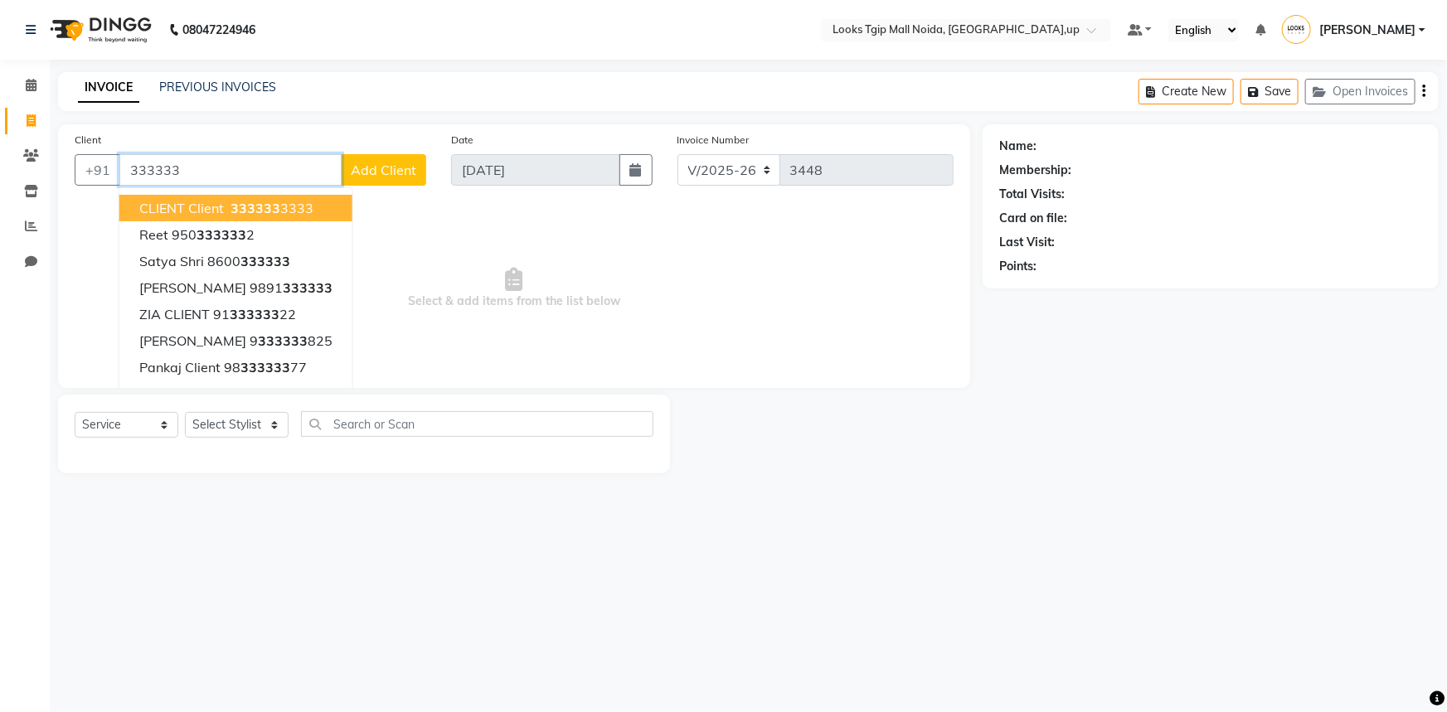
click at [143, 200] on span "CLIENT client" at bounding box center [181, 208] width 85 height 17
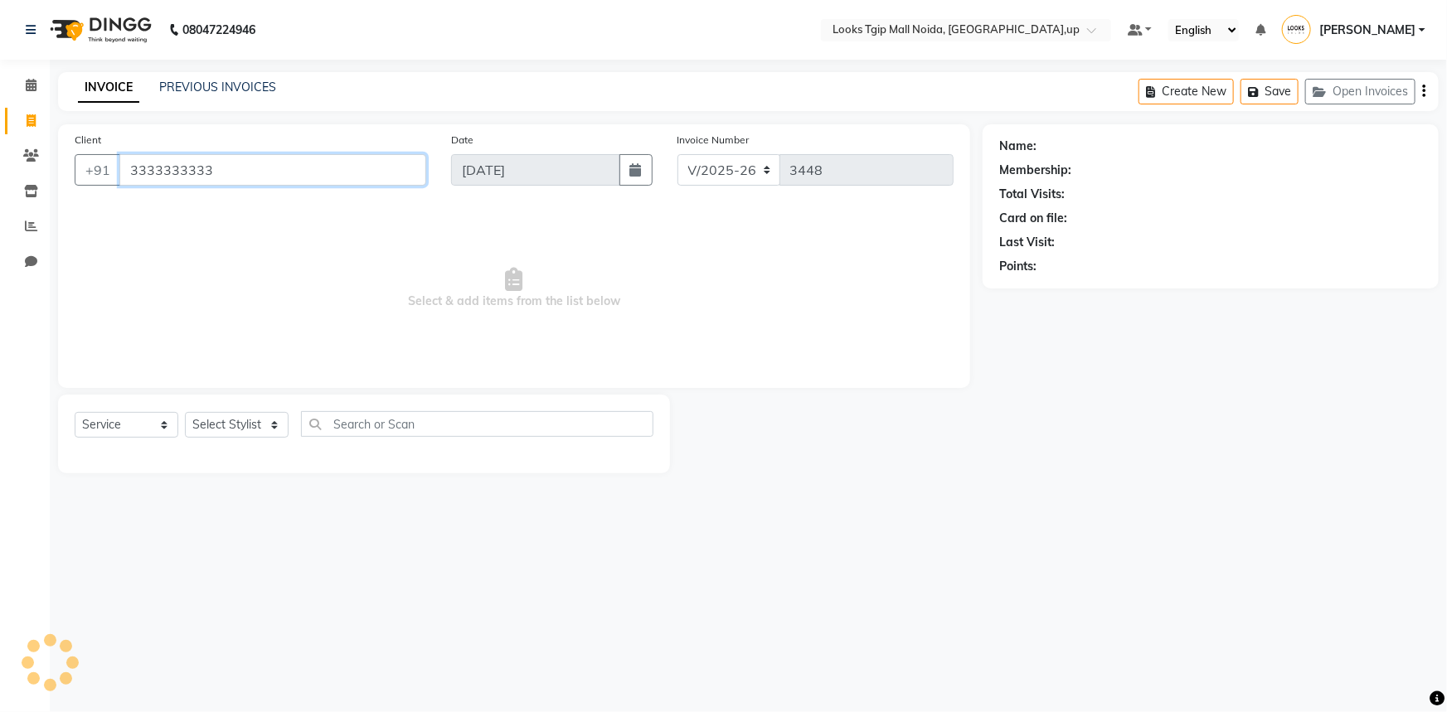
type input "3333333333"
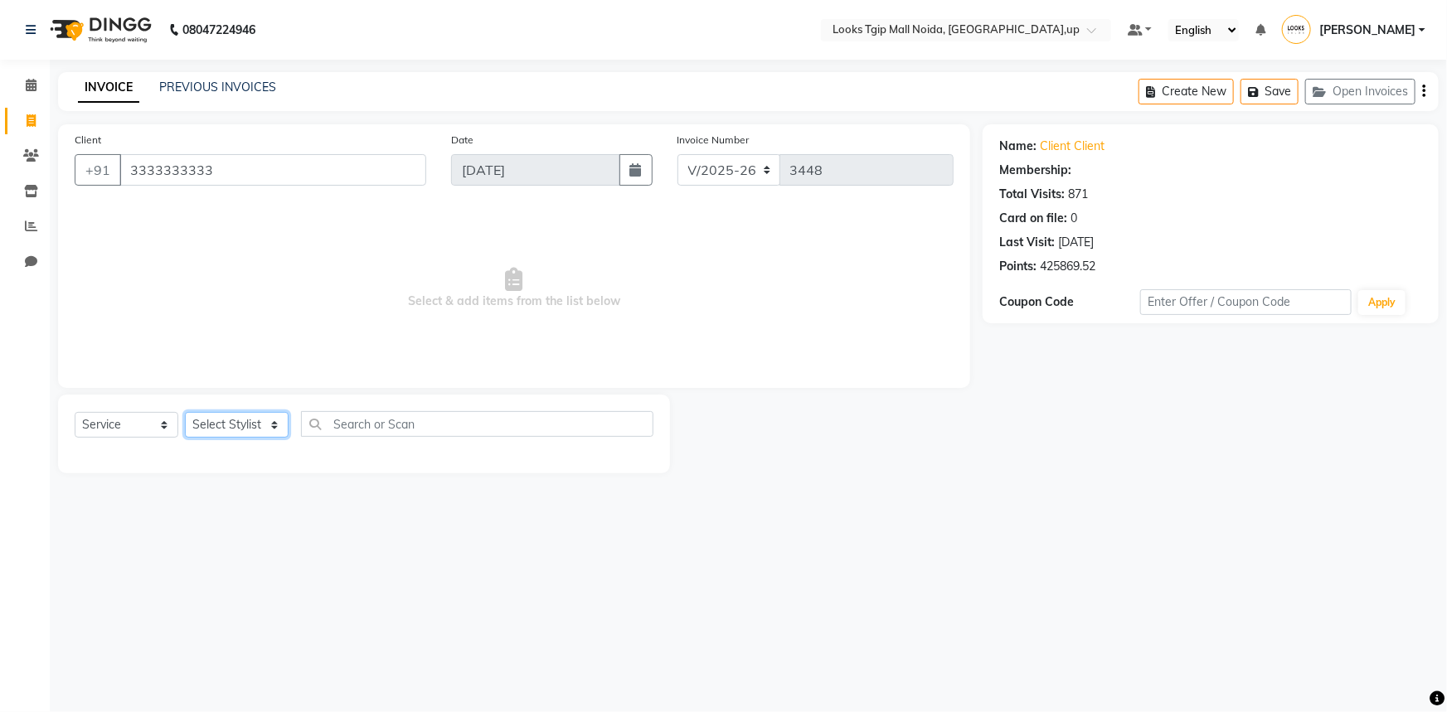
click at [251, 419] on select "Select Stylist [PERSON_NAME] Arun_pdct [PERSON_NAME] Counter Sales Farooq Gauta…" at bounding box center [237, 425] width 104 height 26
select select "50666"
click at [185, 412] on select "Select Stylist [PERSON_NAME] Arun_pdct [PERSON_NAME] Counter Sales Farooq Gauta…" at bounding box center [237, 425] width 104 height 26
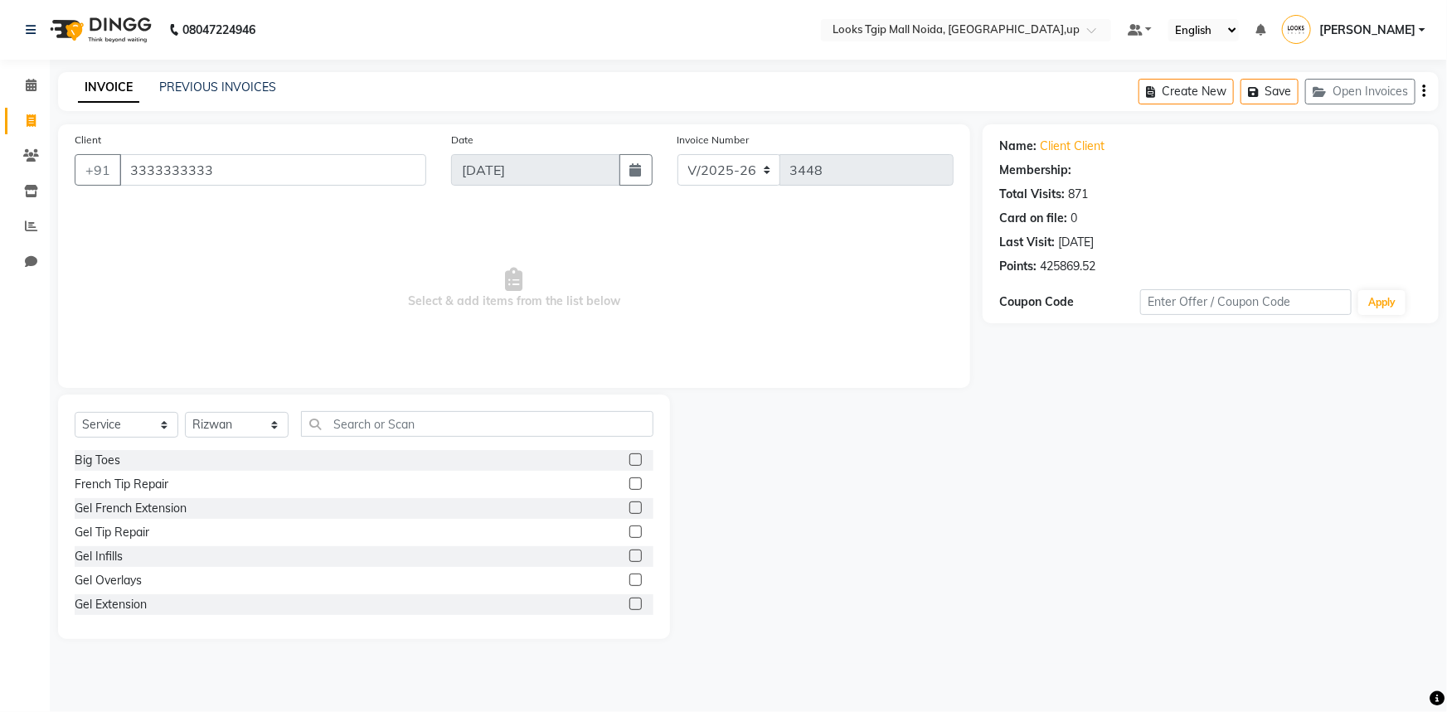
click at [409, 439] on div "Select Service Product Membership Package Voucher Prepaid Gift Card Select Styl…" at bounding box center [364, 430] width 579 height 39
click at [407, 419] on input "text" at bounding box center [477, 424] width 352 height 26
type input "BEARD"
click at [629, 456] on label at bounding box center [635, 459] width 12 height 12
click at [629, 456] on input "checkbox" at bounding box center [634, 460] width 11 height 11
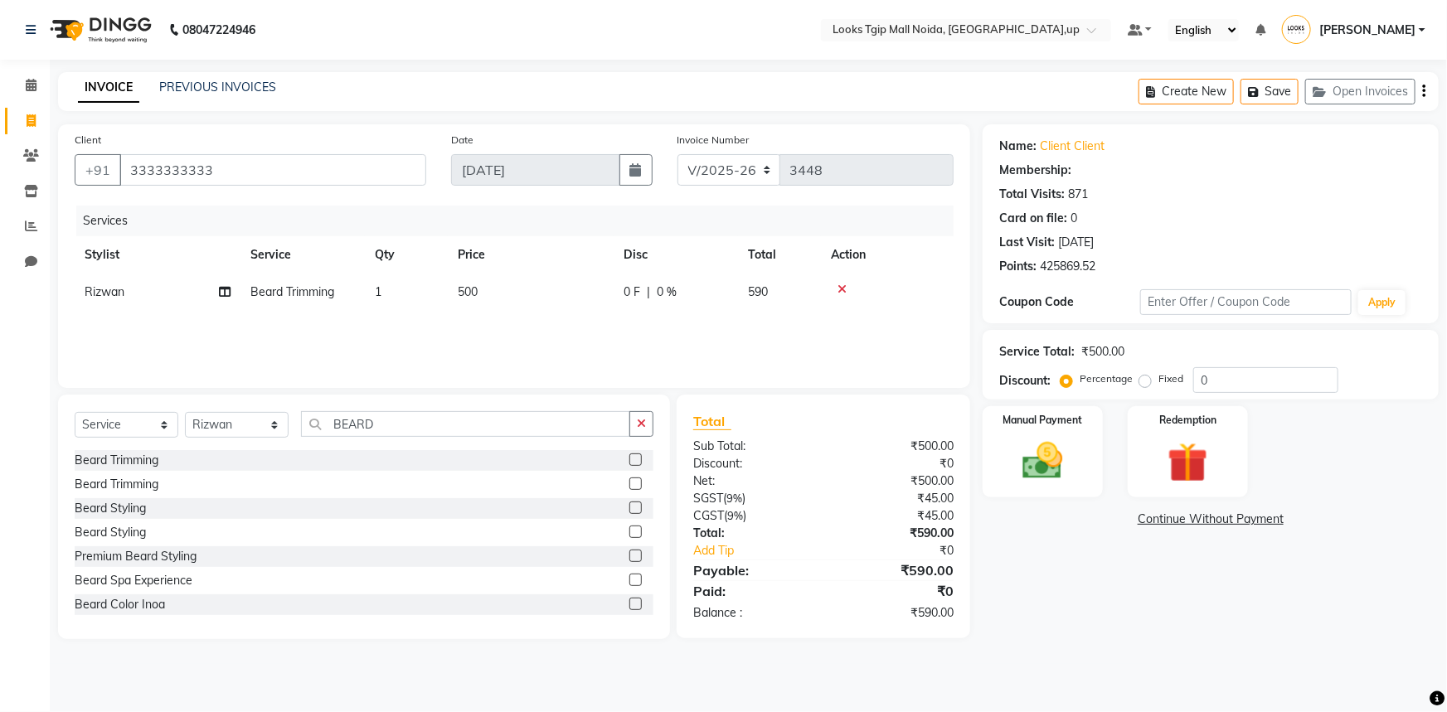
checkbox input "false"
click at [444, 287] on td "1" at bounding box center [406, 292] width 83 height 37
select select "50666"
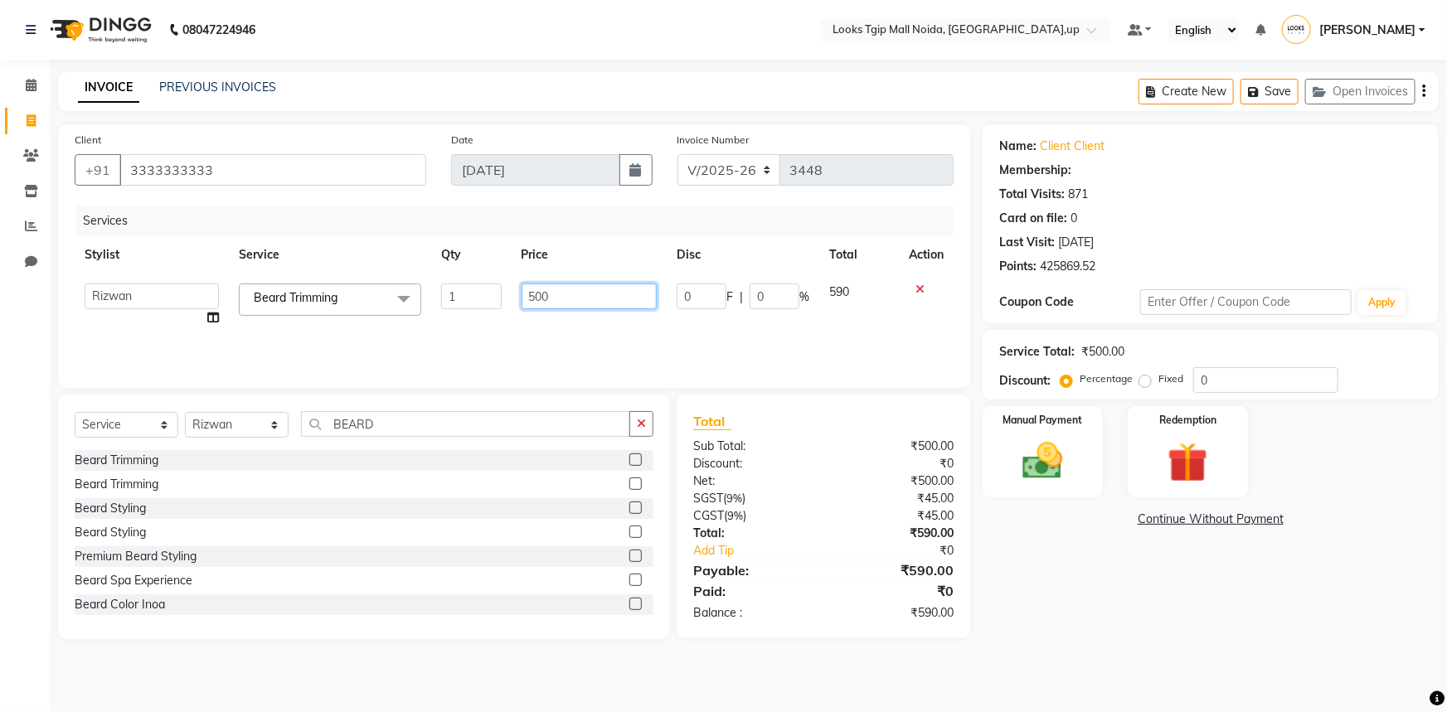
click at [531, 297] on input "500" at bounding box center [589, 297] width 136 height 26
click at [581, 289] on input "500" at bounding box center [589, 297] width 136 height 26
drag, startPoint x: 574, startPoint y: 293, endPoint x: 403, endPoint y: 323, distance: 174.2
click at [403, 323] on tr "[PERSON_NAME] Arjun_pdct Arun_pdct [PERSON_NAME] Counter Sales Farooq Gautam_pd…" at bounding box center [514, 305] width 879 height 63
type input "400"
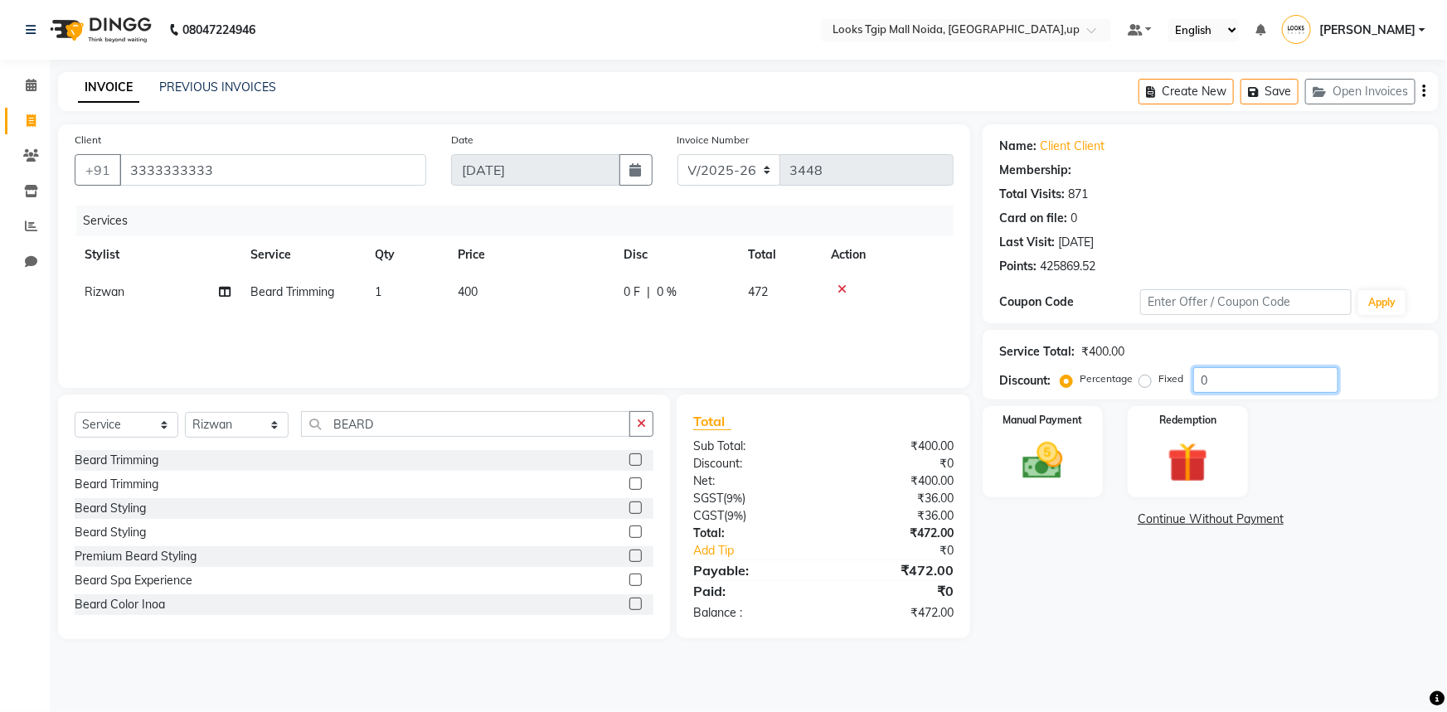
drag, startPoint x: 1233, startPoint y: 373, endPoint x: 1088, endPoint y: 397, distance: 147.1
click at [1091, 399] on div "Name: Client Client Membership: Total Visits: 871 Card on file: 0 Last Visit: […" at bounding box center [1216, 381] width 468 height 515
type input "50"
click at [1064, 671] on div "08047224946 Select Location × Looks Tgip Mall [GEOGRAPHIC_DATA], [GEOGRAPHIC_DA…" at bounding box center [723, 356] width 1447 height 712
click at [1043, 439] on img at bounding box center [1043, 461] width 68 height 48
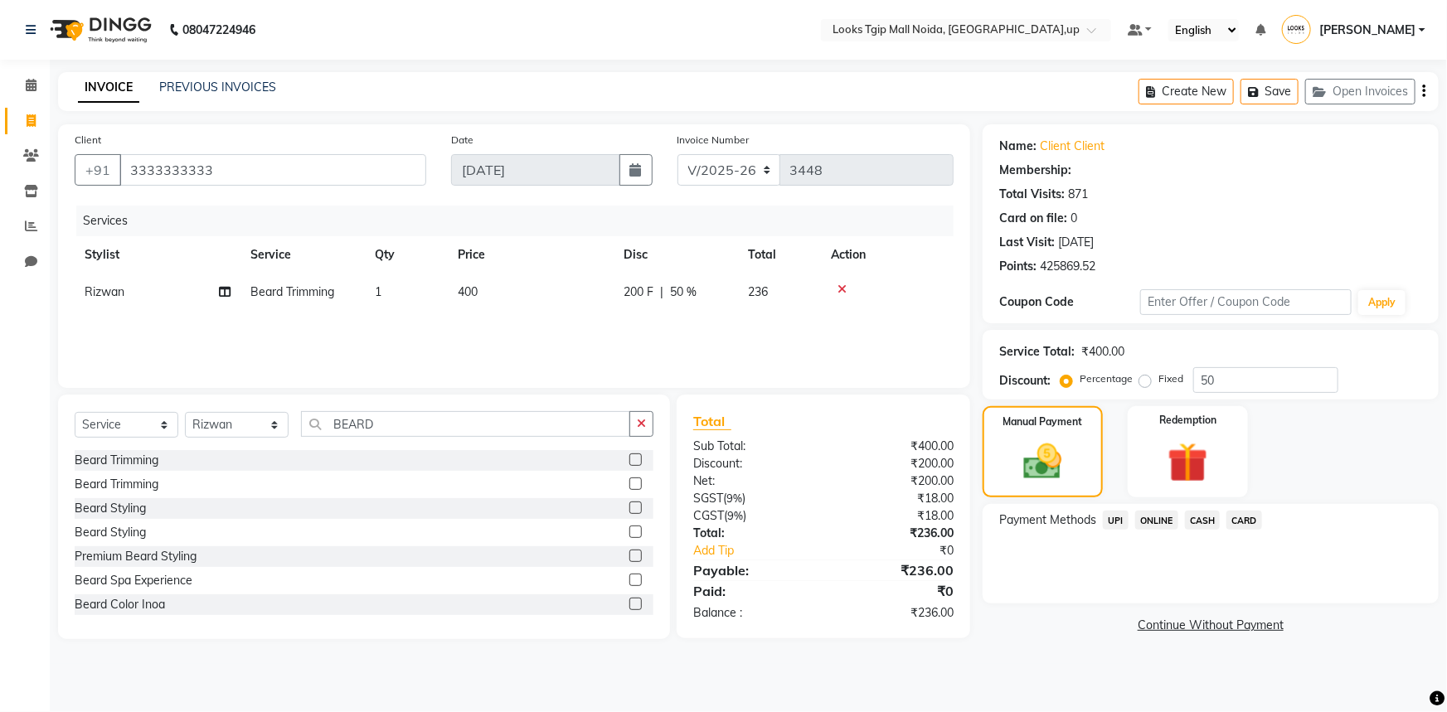
drag, startPoint x: 1197, startPoint y: 516, endPoint x: 1204, endPoint y: 536, distance: 21.8
click at [1198, 516] on span "CASH" at bounding box center [1203, 520] width 36 height 19
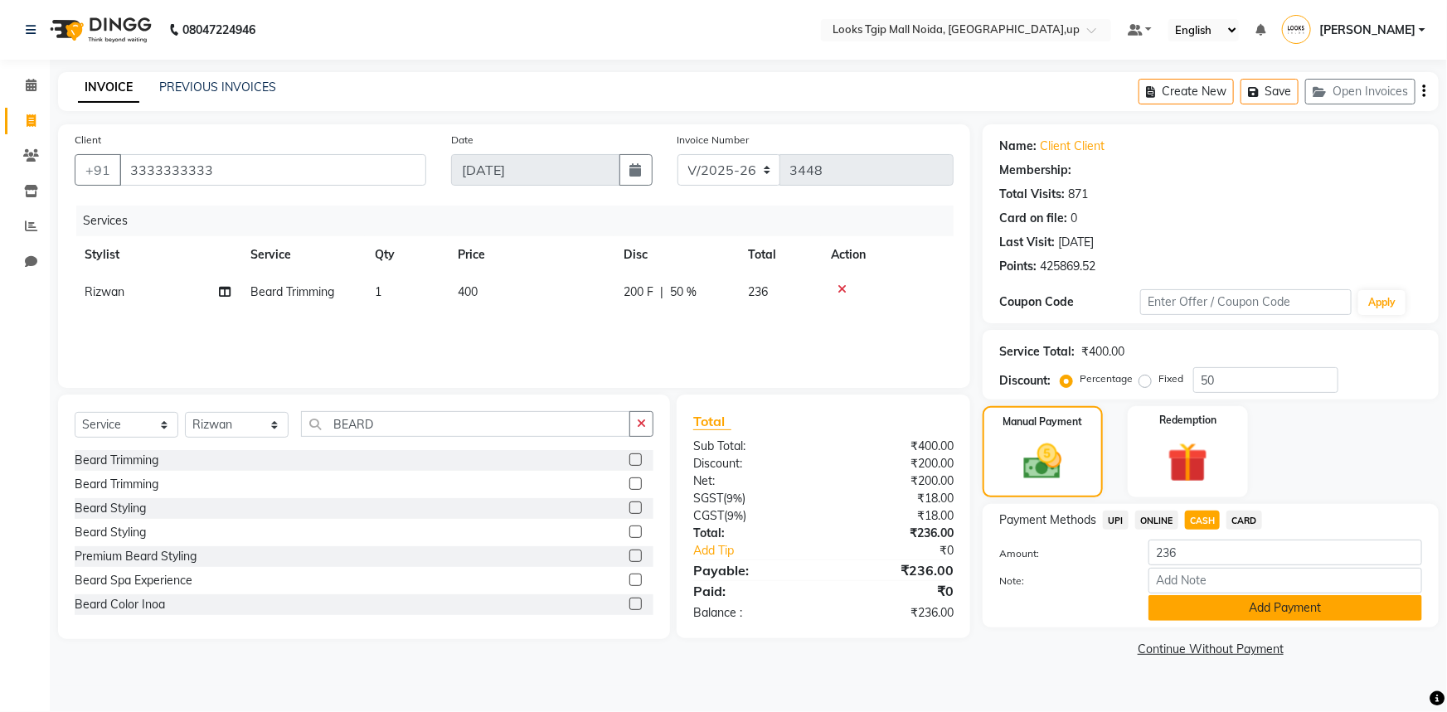
click at [1227, 608] on button "Add Payment" at bounding box center [1285, 608] width 274 height 26
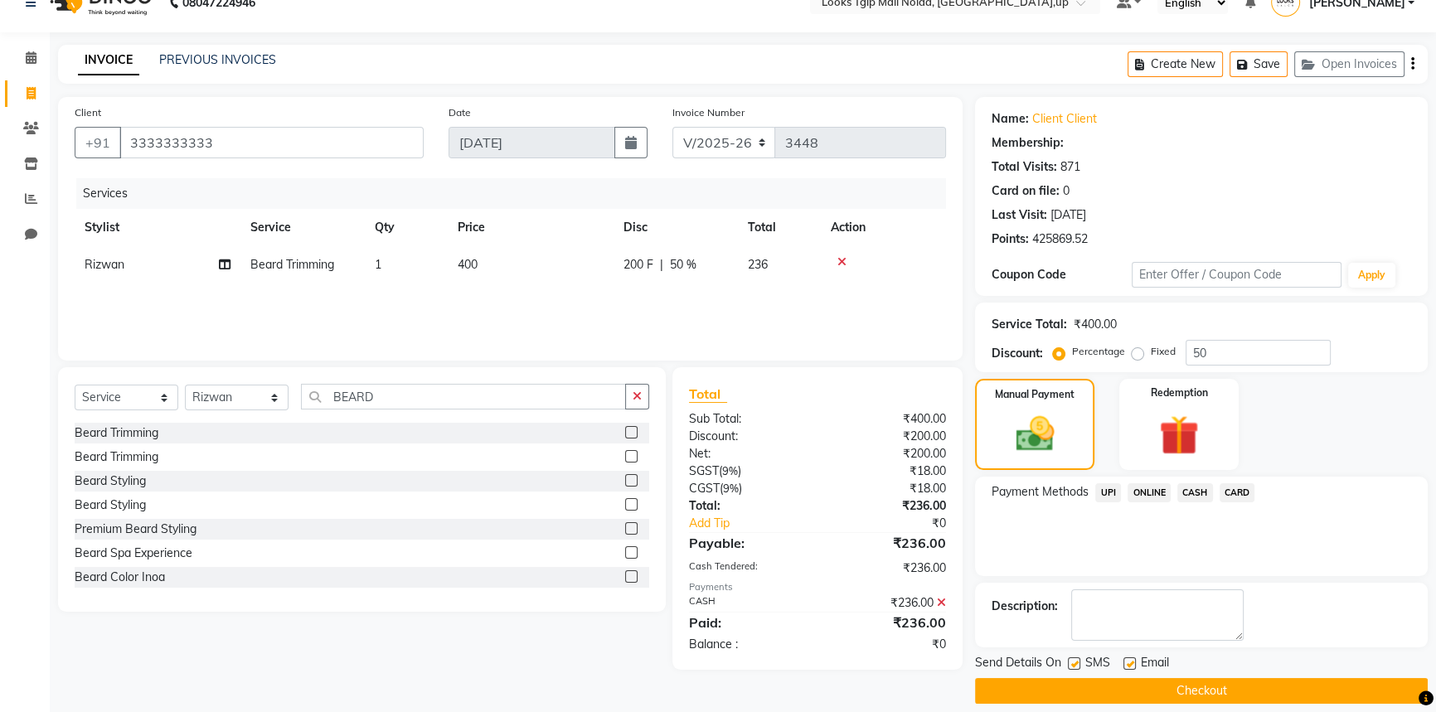
scroll to position [42, 0]
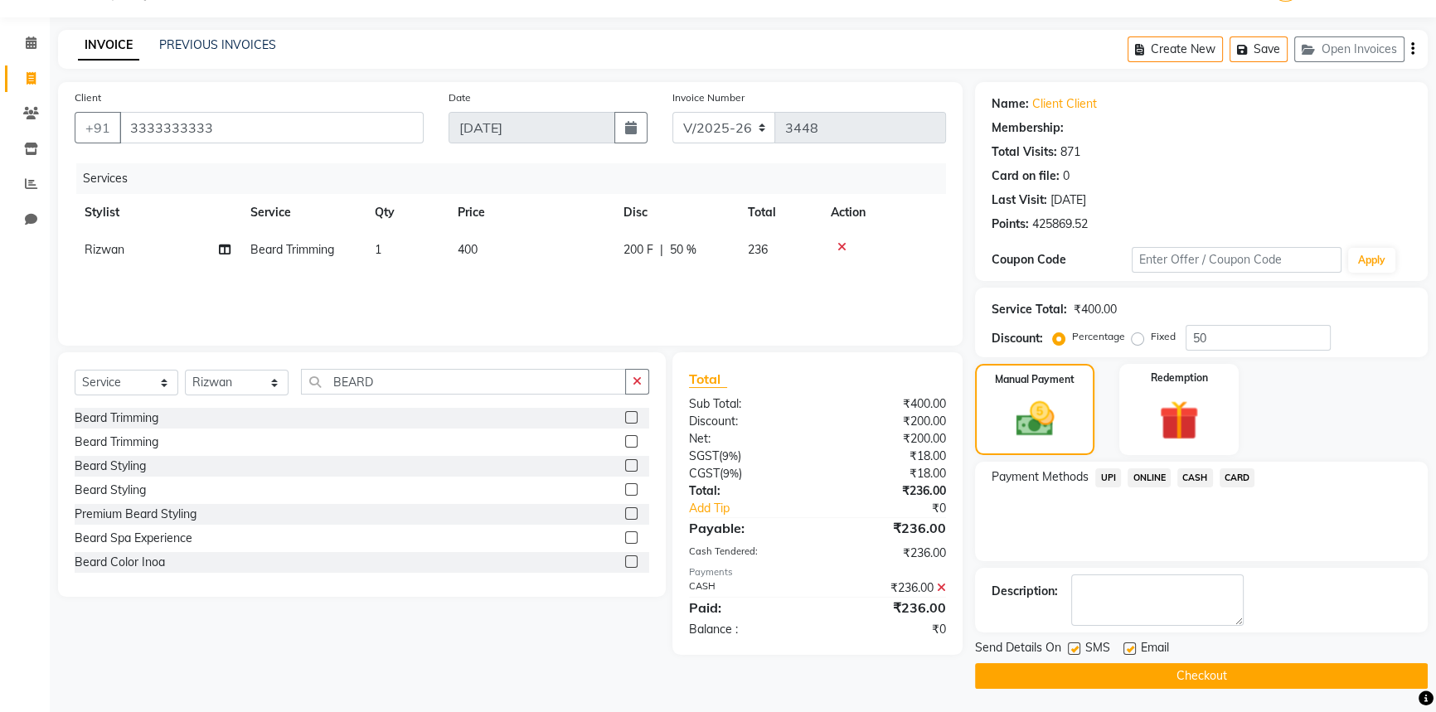
click at [1072, 649] on label at bounding box center [1074, 648] width 12 height 12
click at [1072, 649] on input "checkbox" at bounding box center [1073, 649] width 11 height 11
checkbox input "false"
click at [1102, 691] on main "INVOICE PREVIOUS INVOICES Create New Save Open Invoices Client [PHONE_NUMBER] D…" at bounding box center [743, 372] width 1386 height 684
click at [1108, 679] on button "Checkout" at bounding box center [1201, 676] width 453 height 26
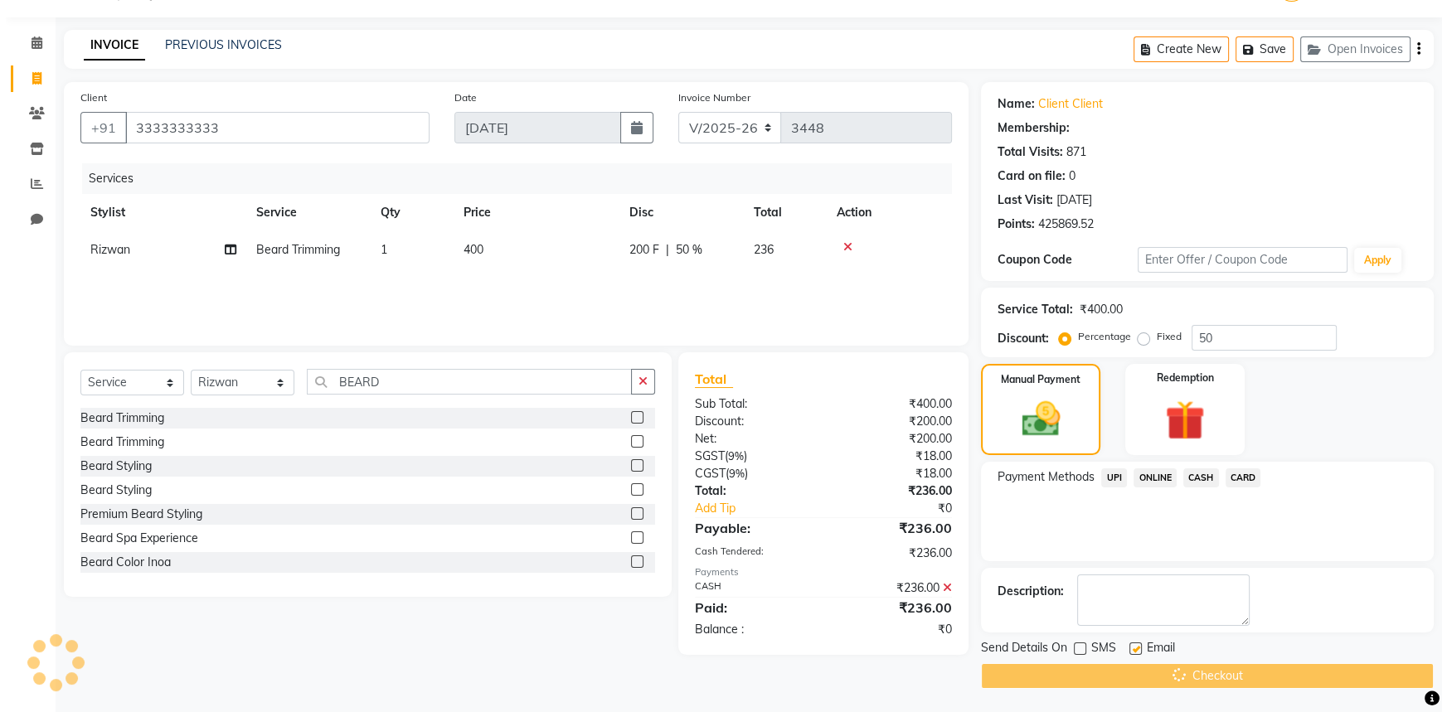
scroll to position [0, 0]
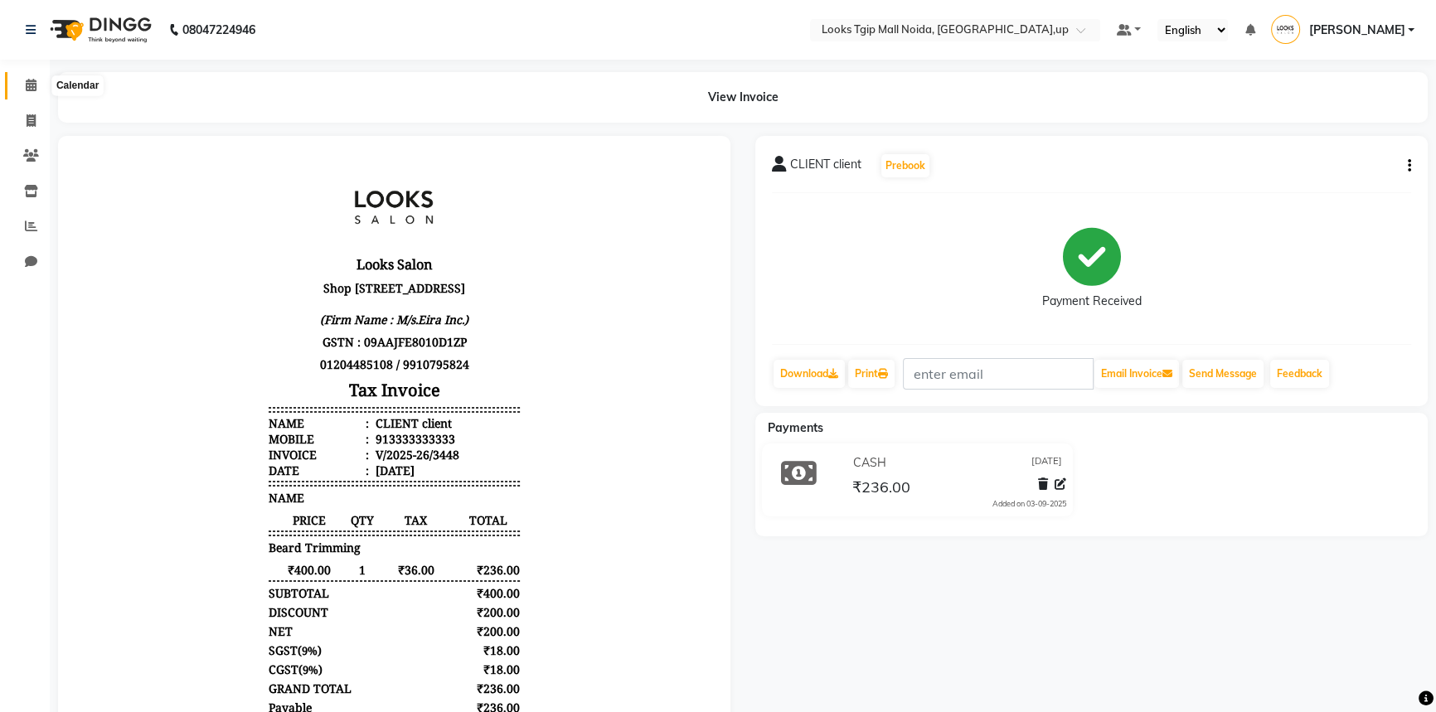
drag, startPoint x: 25, startPoint y: 91, endPoint x: 43, endPoint y: 92, distance: 18.3
click at [25, 91] on span at bounding box center [31, 85] width 29 height 19
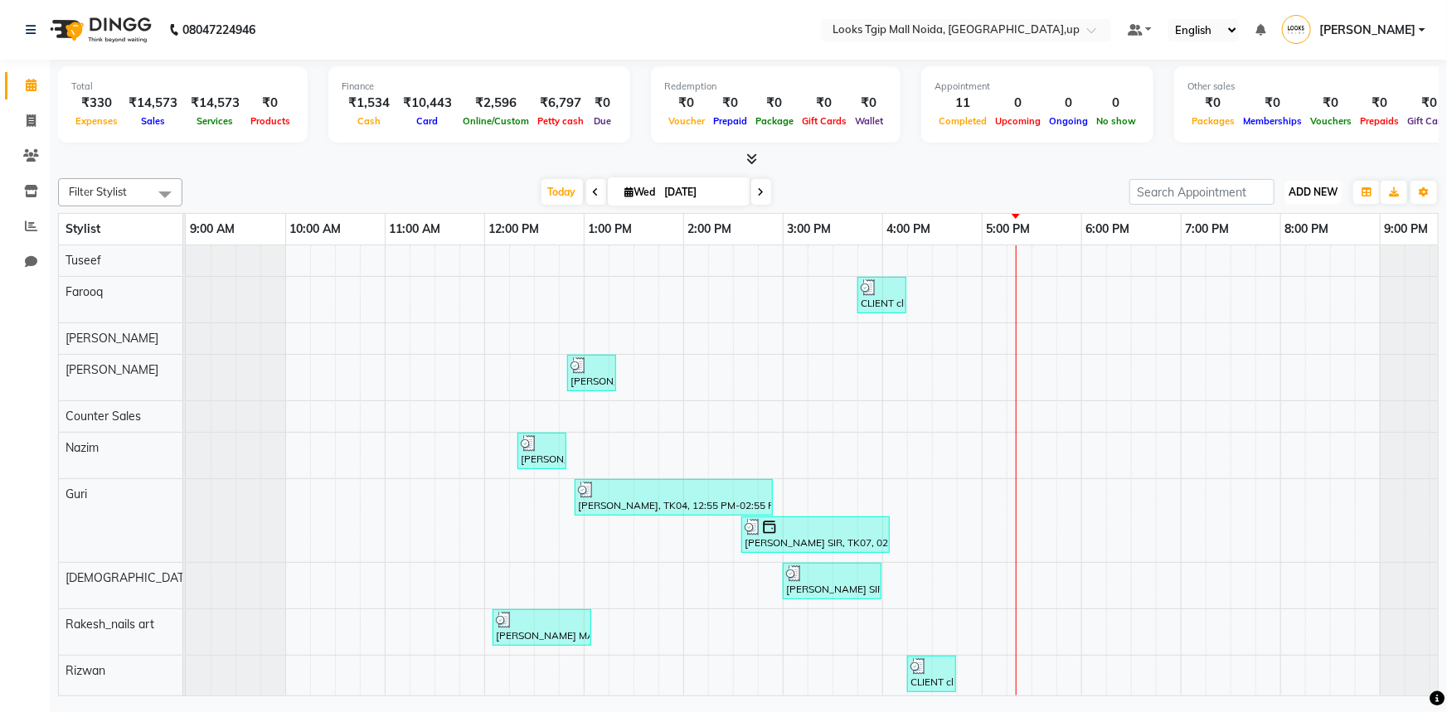
click at [1302, 193] on span "ADD NEW" at bounding box center [1312, 192] width 49 height 12
click at [1280, 239] on link "Add Expense" at bounding box center [1275, 245] width 131 height 22
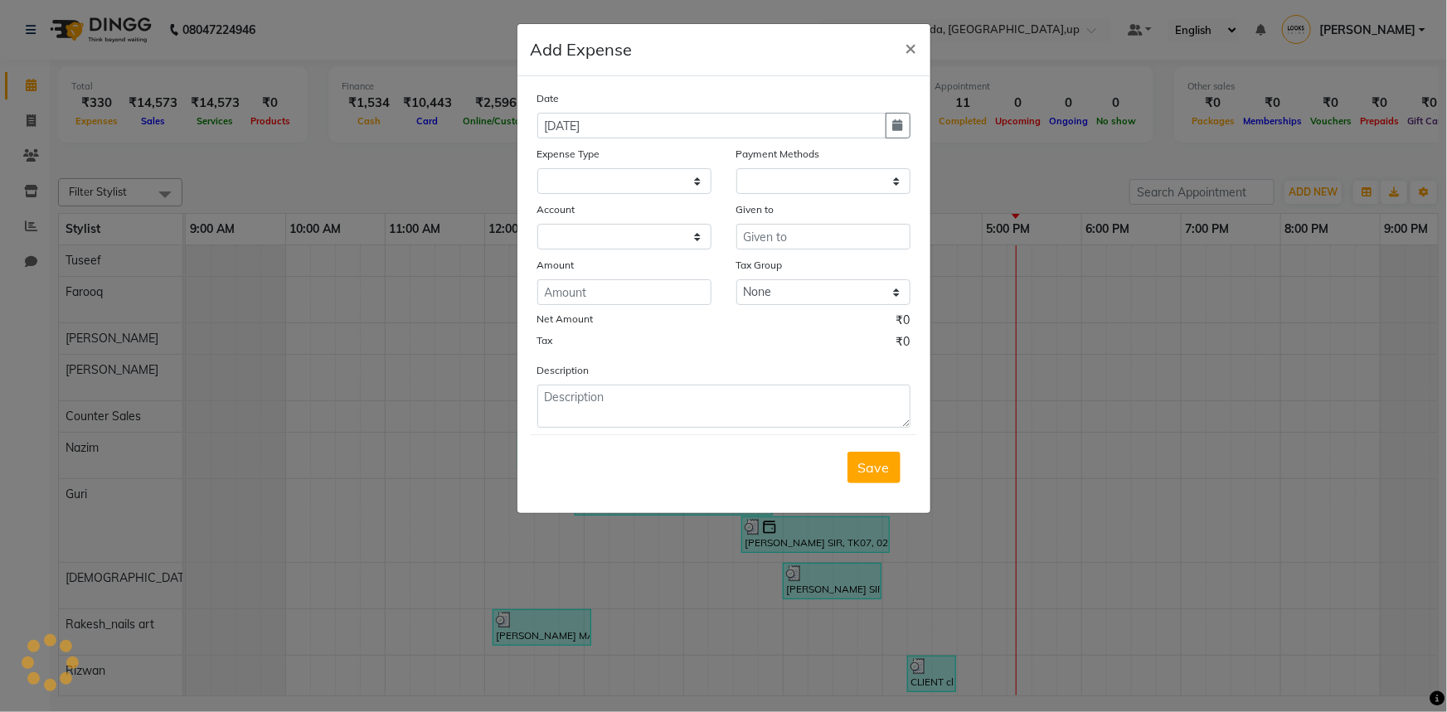
select select "1"
select select "3164"
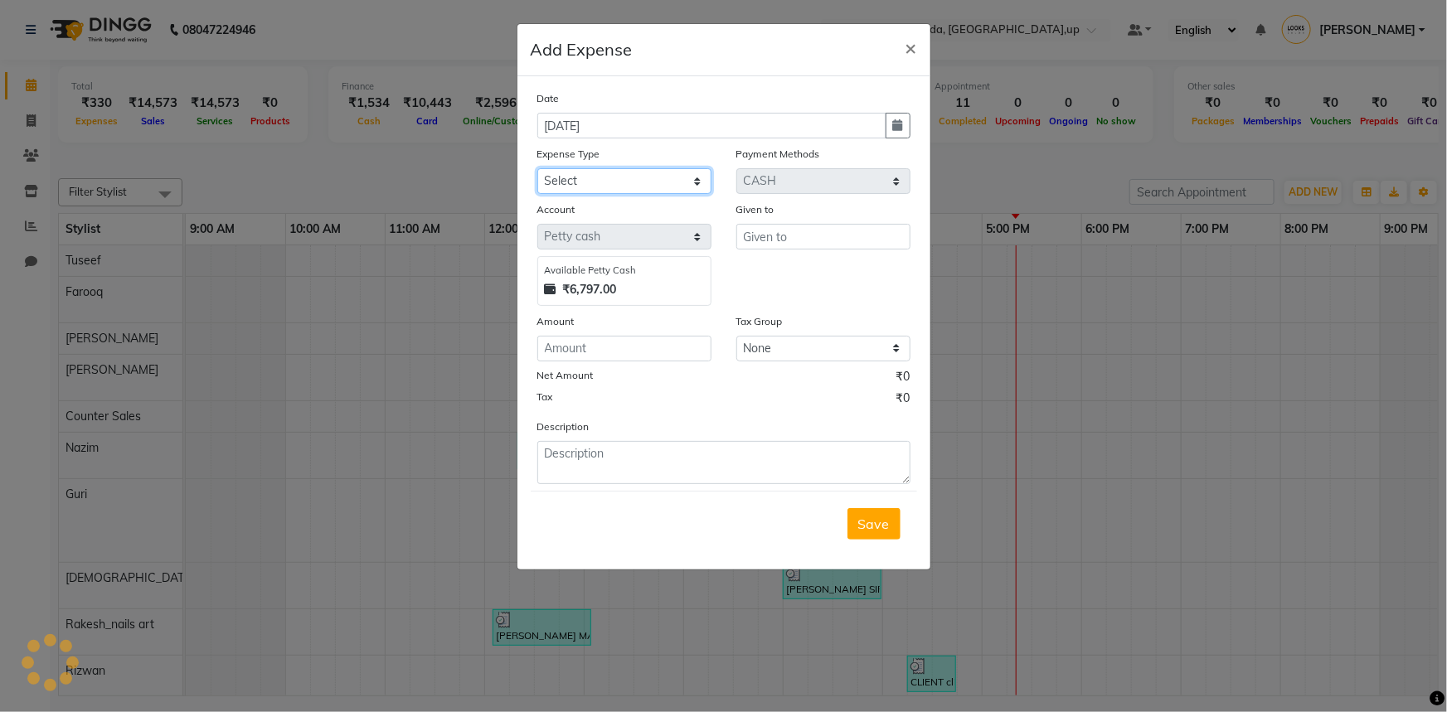
drag, startPoint x: 638, startPoint y: 180, endPoint x: 633, endPoint y: 188, distance: 9.3
click at [638, 180] on select "Select Bank Deposit Blinkit Cash Handover CLIENT Client ordered food Client Ref…" at bounding box center [624, 181] width 174 height 26
select select "24367"
click at [537, 169] on select "Select Bank Deposit Blinkit Cash Handover CLIENT Client ordered food Client Ref…" at bounding box center [624, 181] width 174 height 26
click at [789, 230] on input "text" at bounding box center [823, 237] width 174 height 26
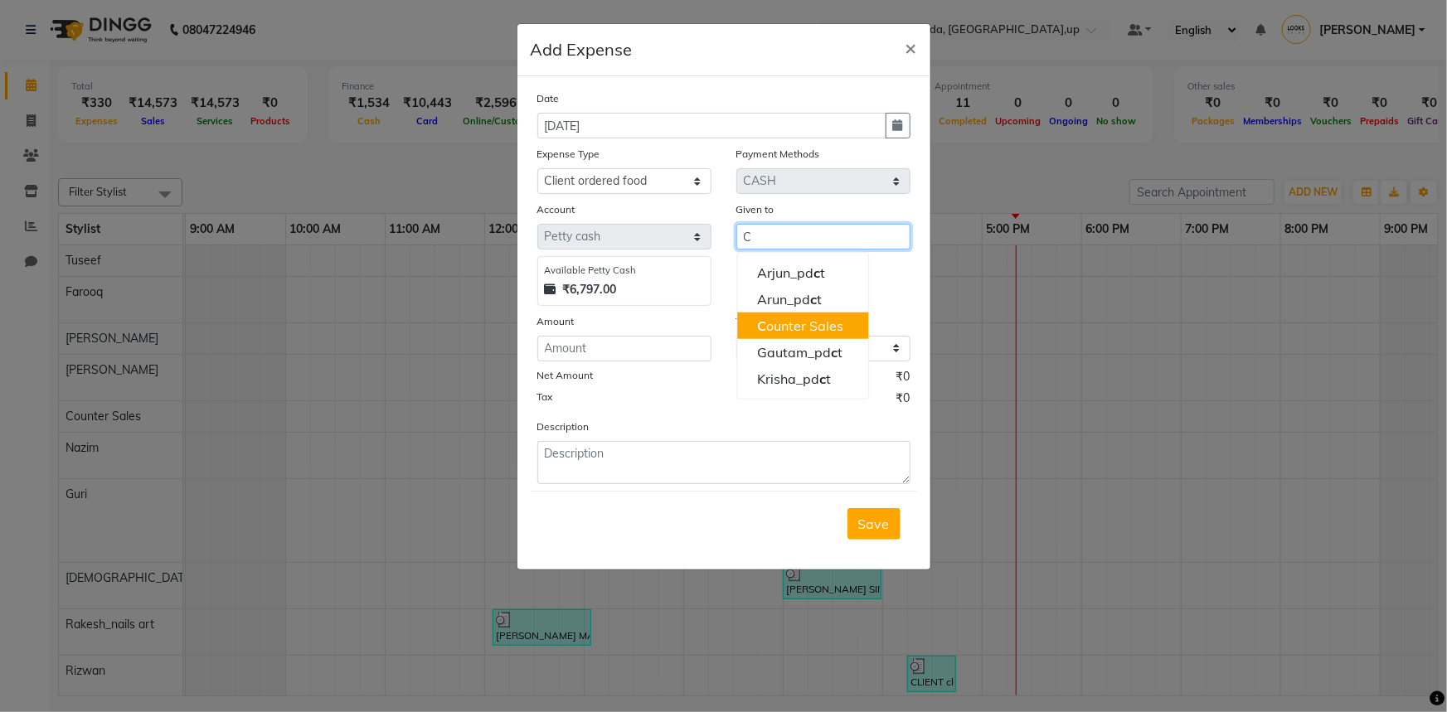
click at [796, 330] on ngb-highlight "C ounter Sales" at bounding box center [800, 326] width 86 height 17
type input "Counter Sales"
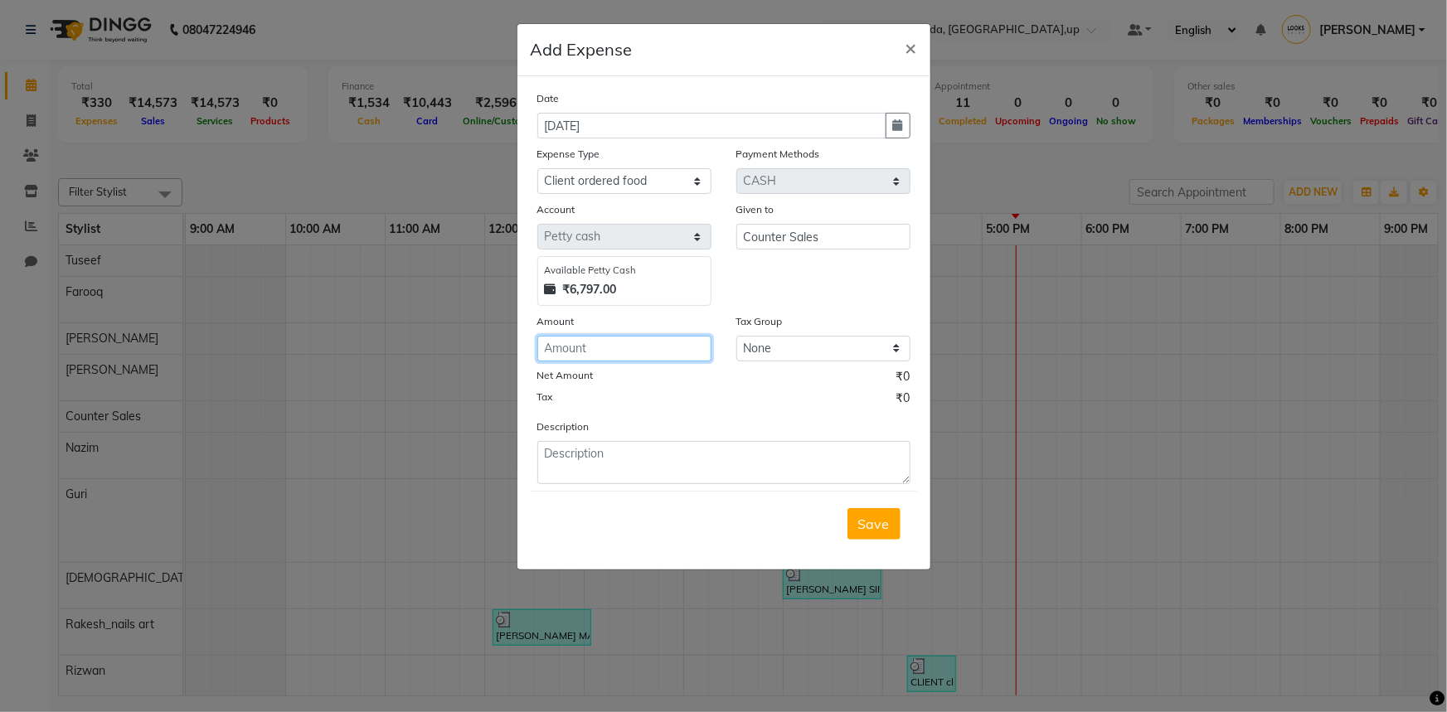
click at [609, 351] on input "number" at bounding box center [624, 349] width 174 height 26
type input "200"
type textarea "FOOD"
click at [893, 517] on button "Save" at bounding box center [873, 524] width 53 height 32
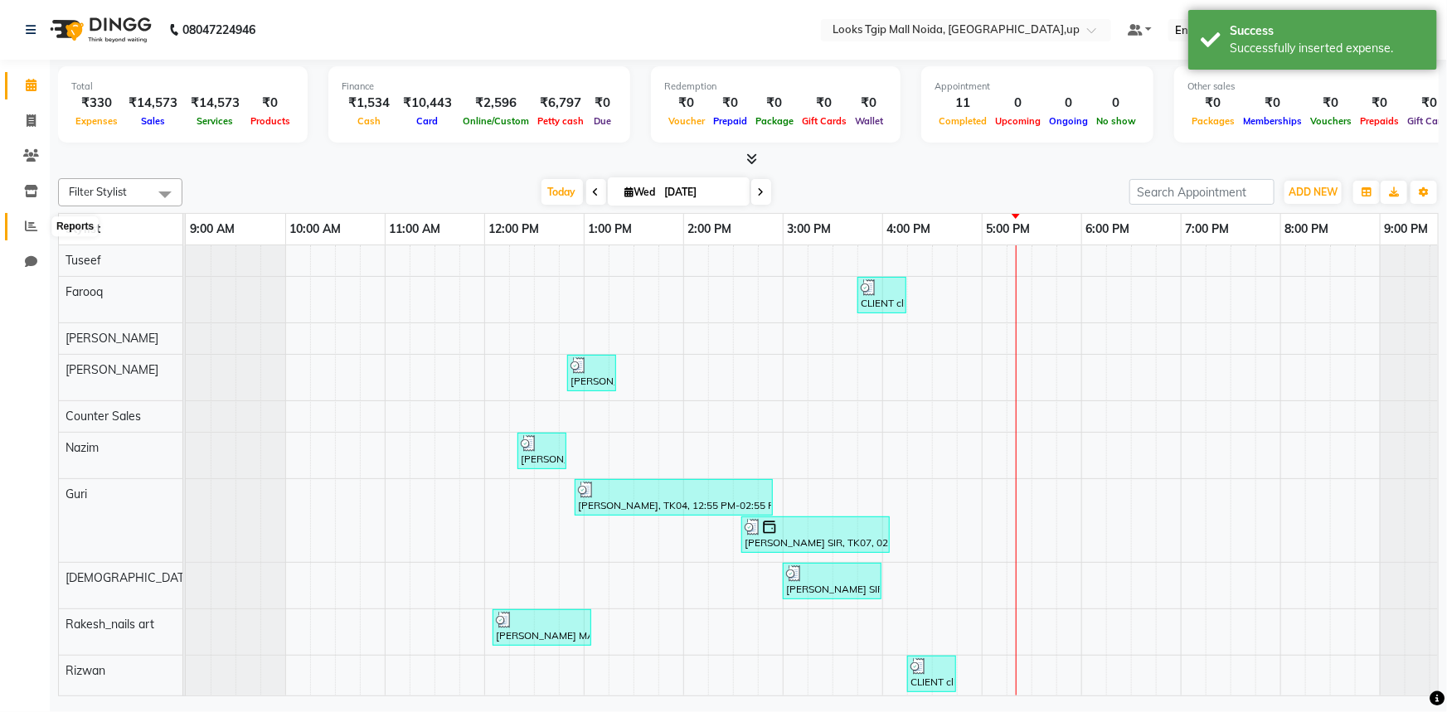
click at [27, 220] on icon at bounding box center [31, 226] width 12 height 12
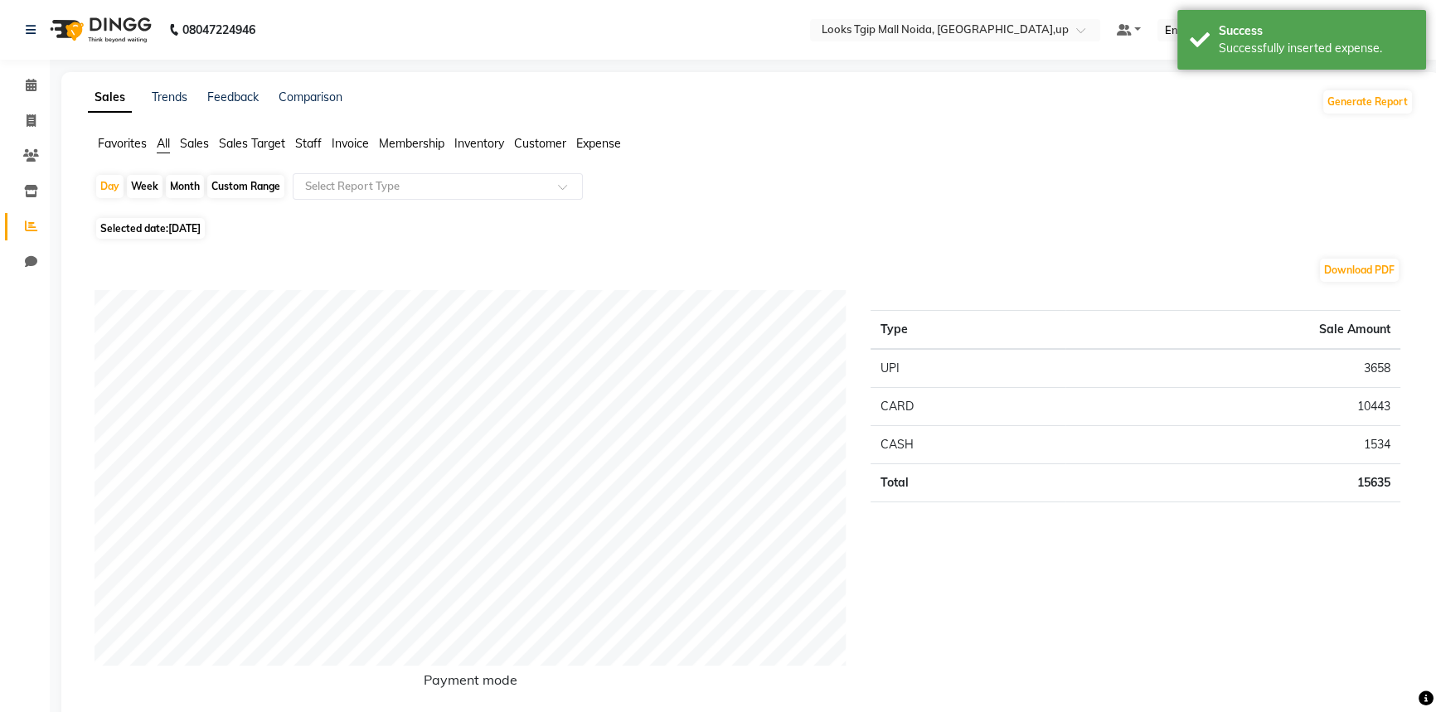
click at [588, 141] on span "Expense" at bounding box center [598, 143] width 45 height 15
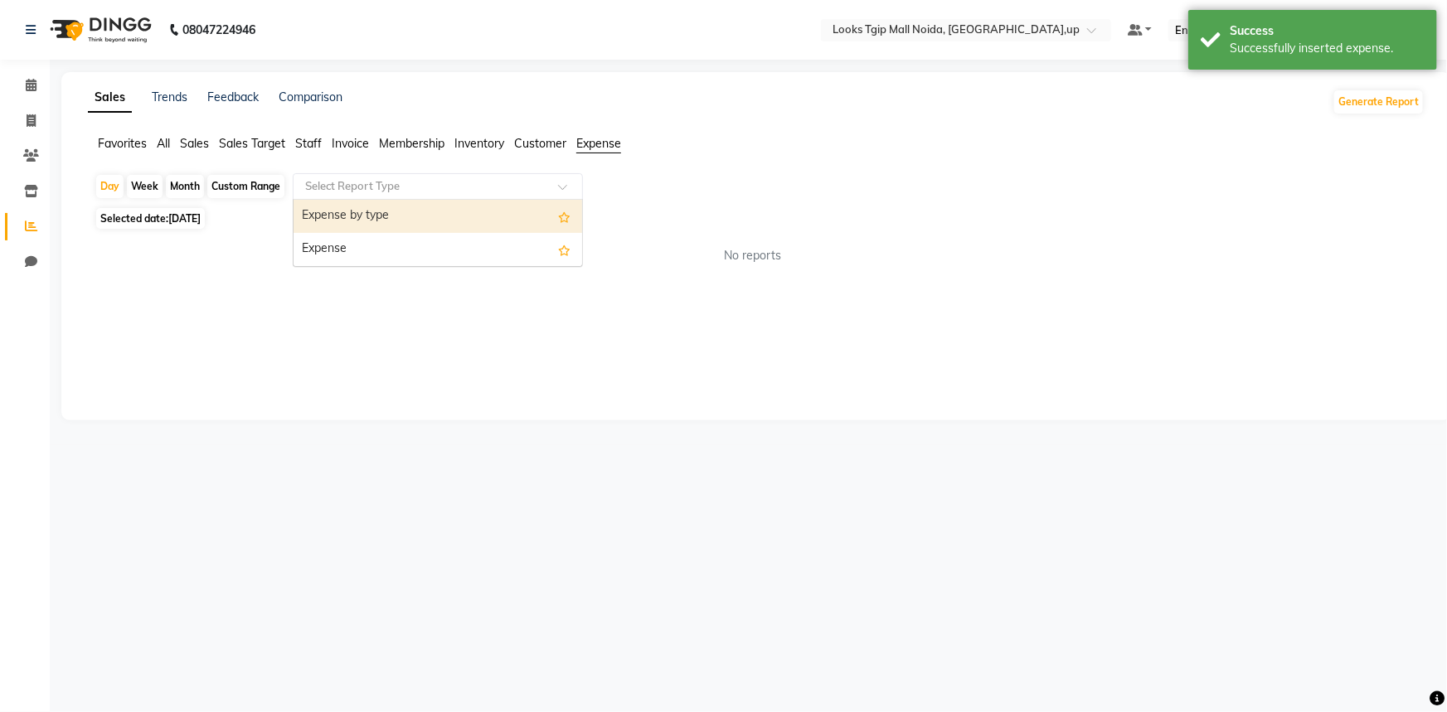
click at [550, 184] on div at bounding box center [437, 186] width 288 height 17
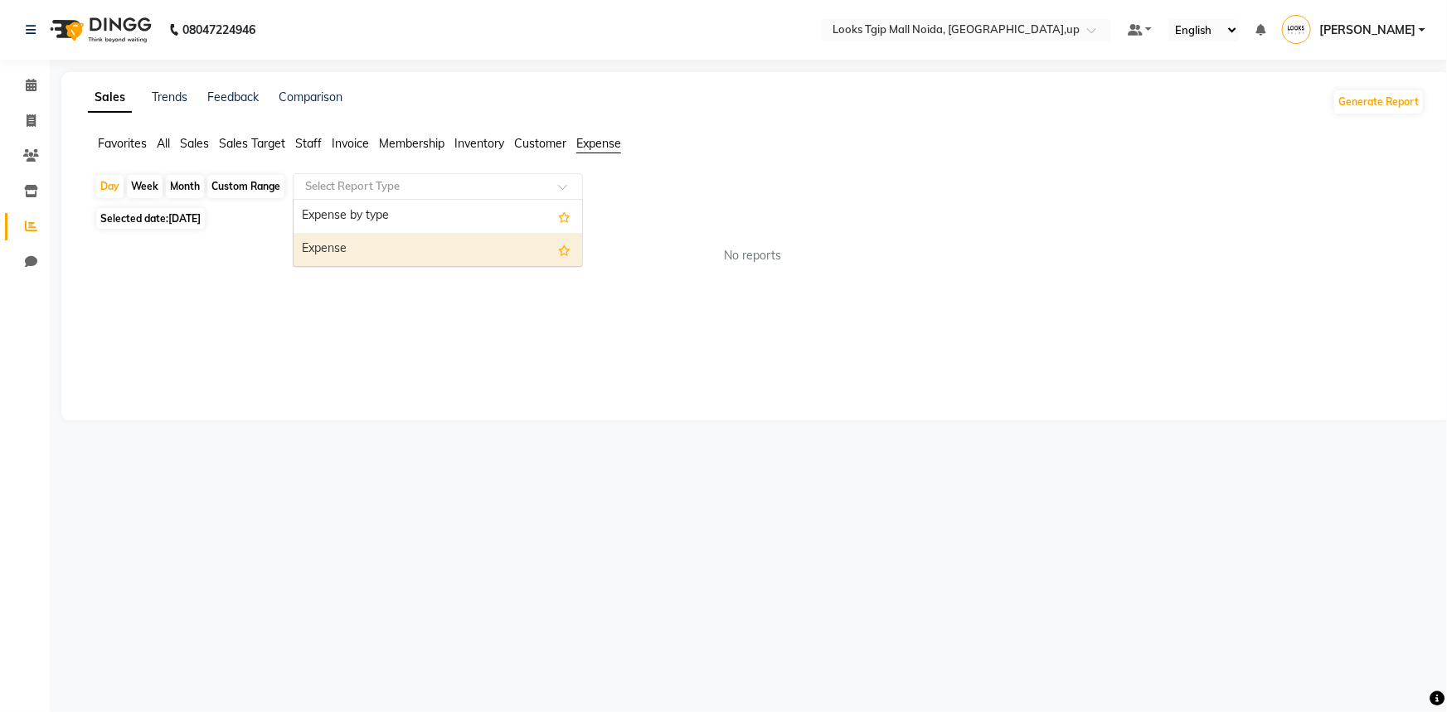
click at [324, 256] on div "Expense" at bounding box center [437, 249] width 288 height 33
select select "filtered_report"
select select "pdf"
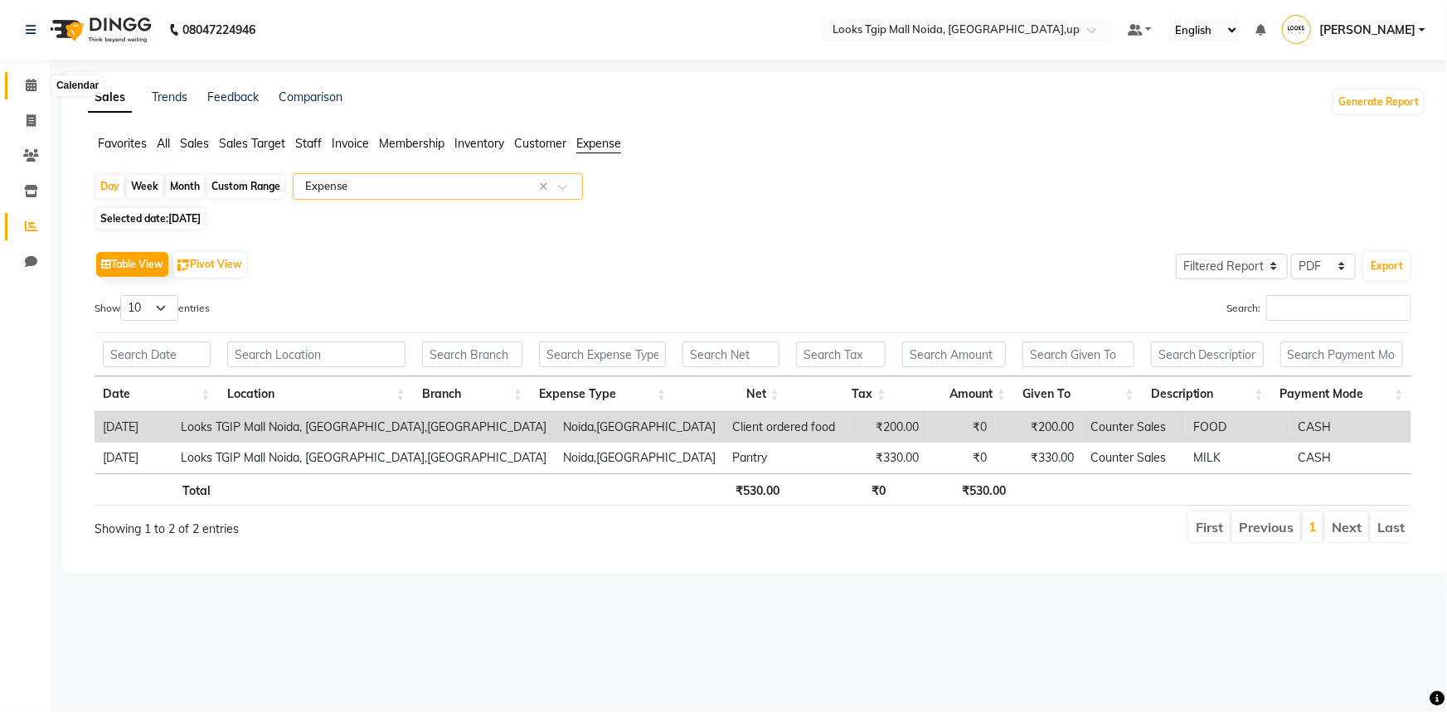
click at [31, 87] on icon at bounding box center [31, 85] width 11 height 12
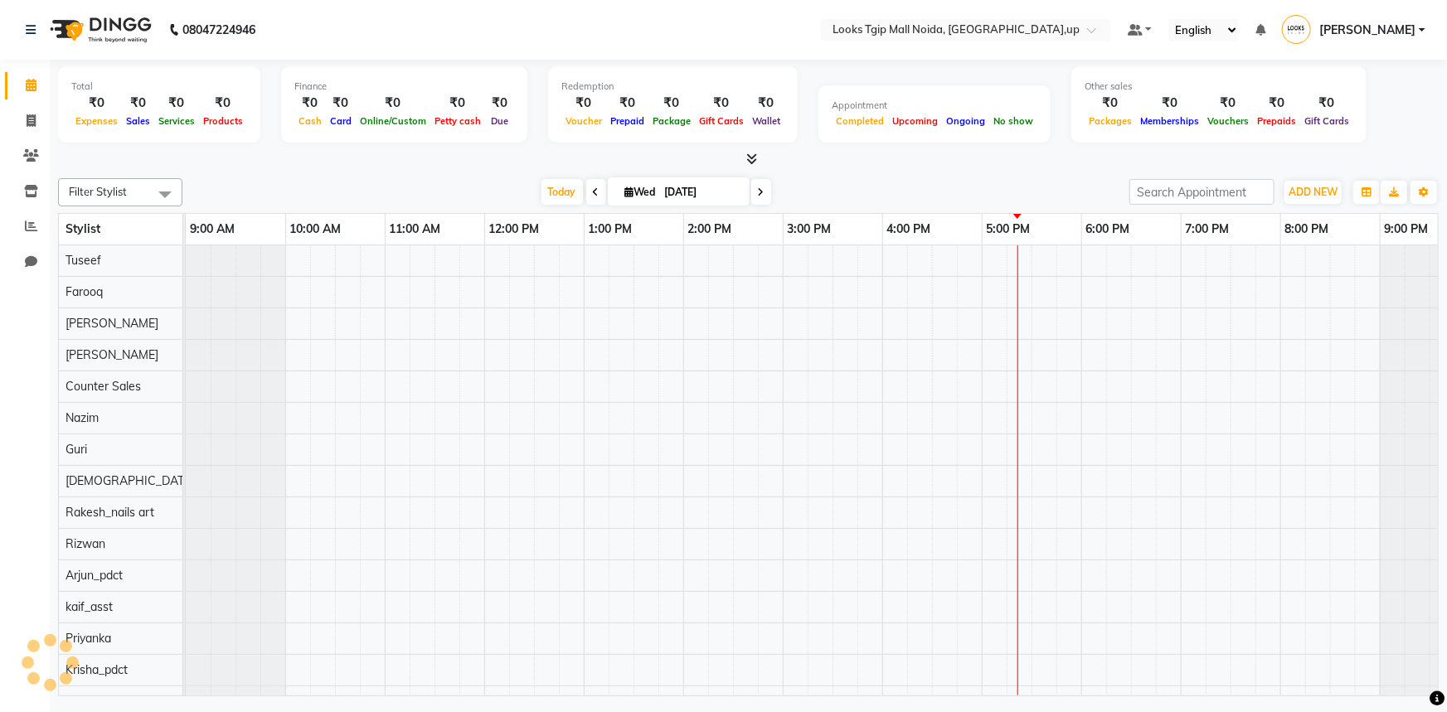
scroll to position [0, 41]
